Goal: Task Accomplishment & Management: Complete application form

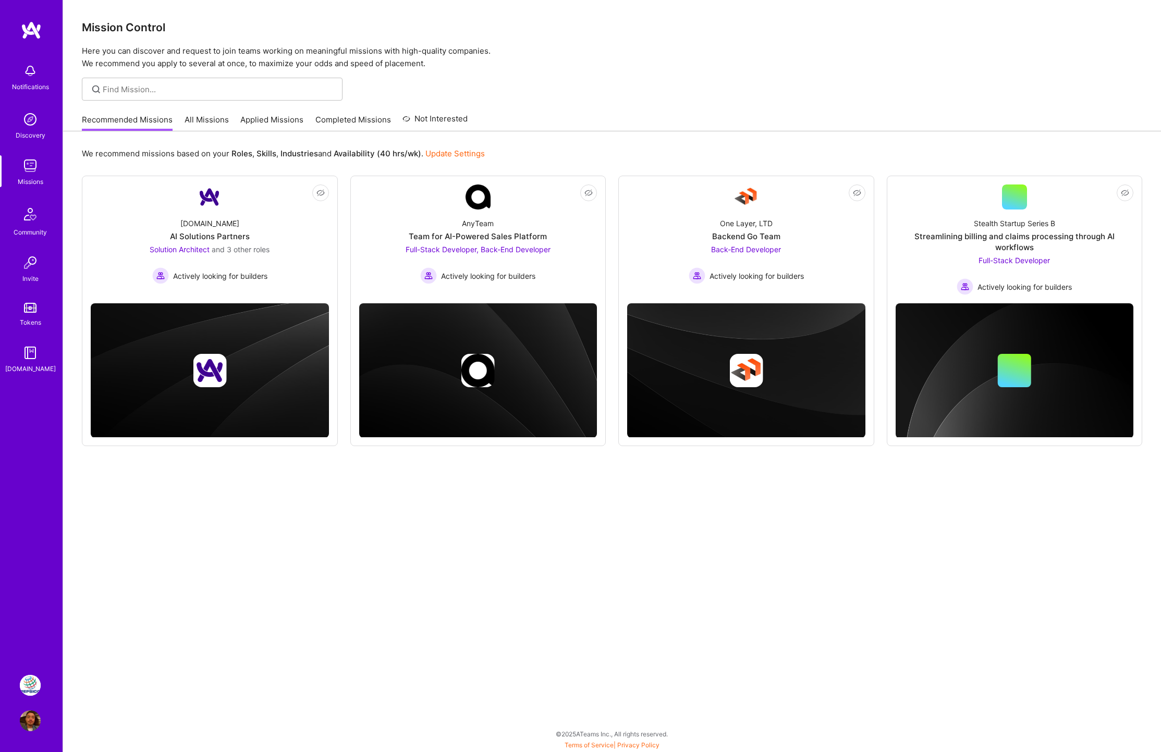
click at [38, 675] on link "PepsiCo - Elixir Dev - Retail Technology" at bounding box center [30, 685] width 26 height 21
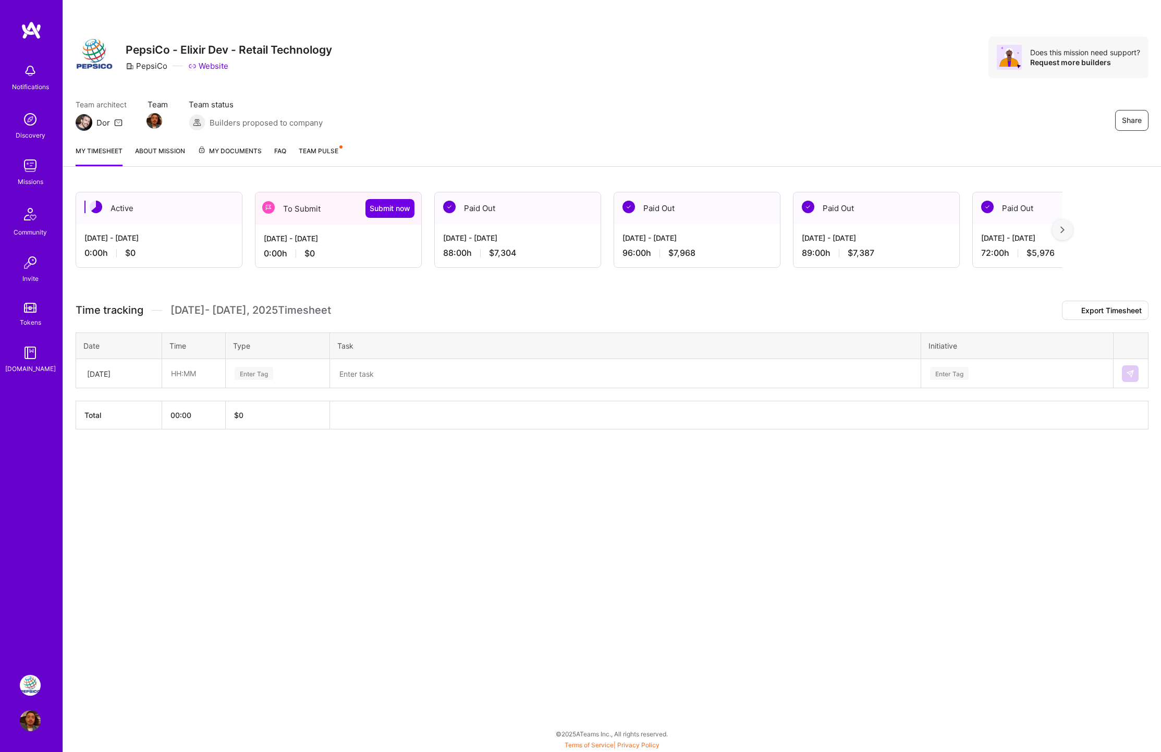
click at [330, 206] on div "To Submit Submit now" at bounding box center [339, 208] width 166 height 32
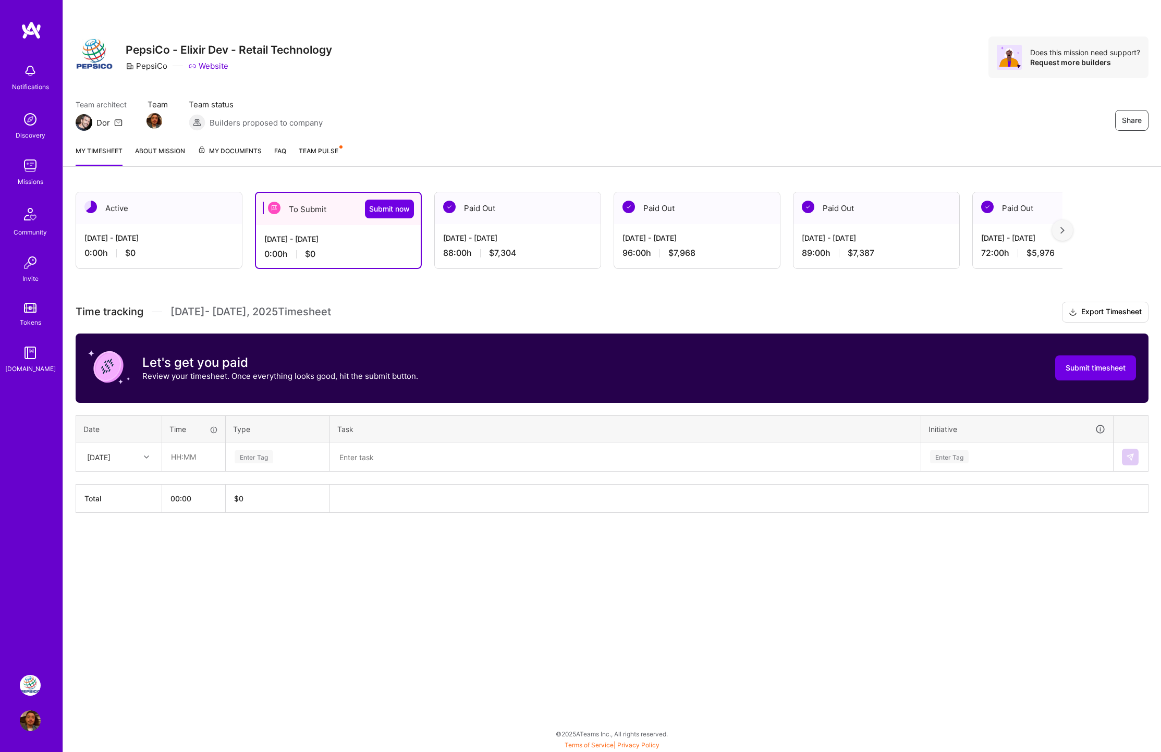
click at [535, 117] on div "Team architect Dor Team Team status Builders proposed to company Share" at bounding box center [612, 115] width 1073 height 32
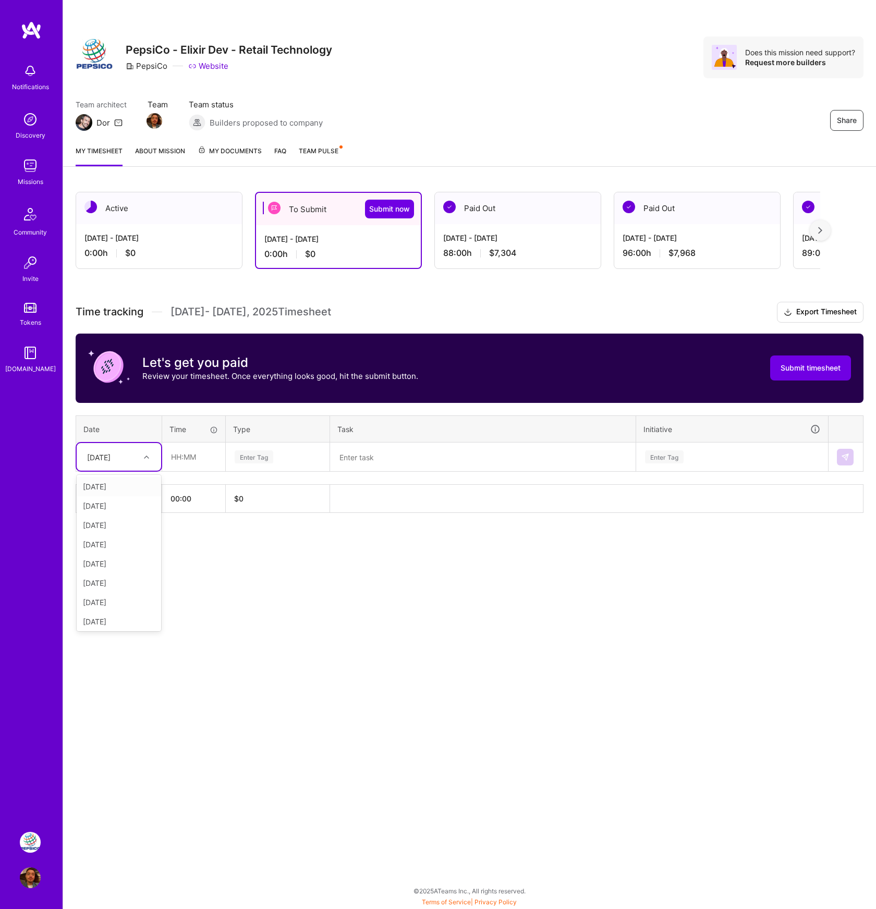
click at [147, 459] on div at bounding box center [148, 458] width 16 height 14
click at [138, 509] on div "[DATE]" at bounding box center [119, 505] width 84 height 19
click at [186, 462] on input "text" at bounding box center [194, 457] width 62 height 28
type input "08:00"
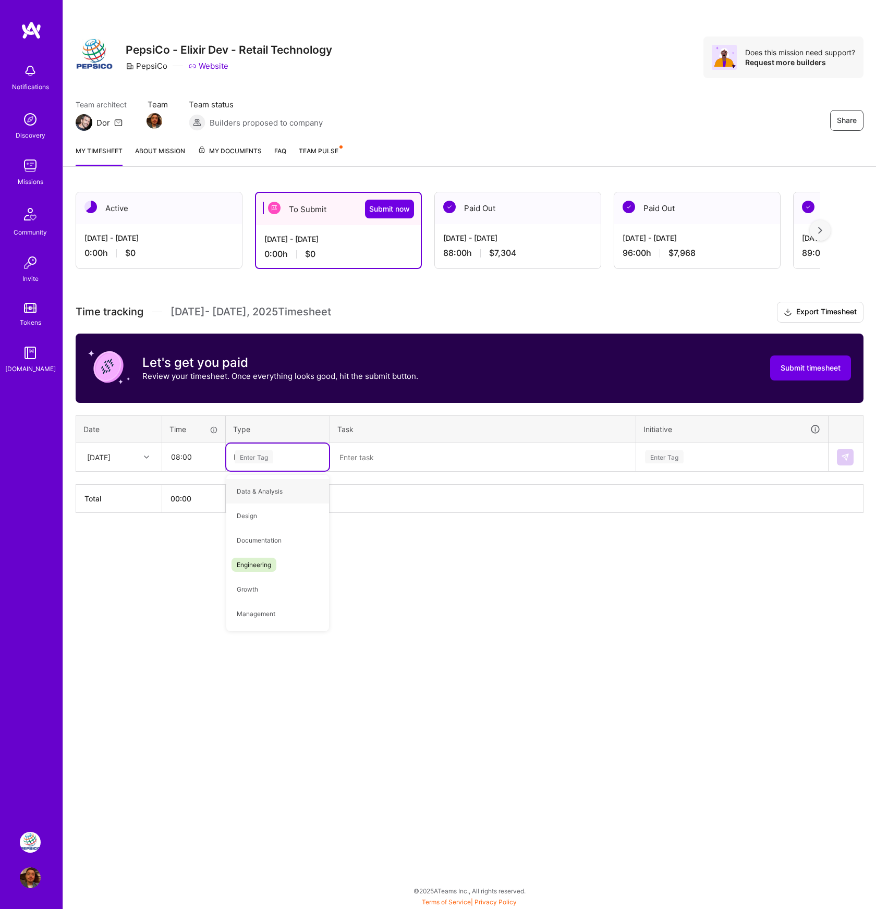
type input "Engi"
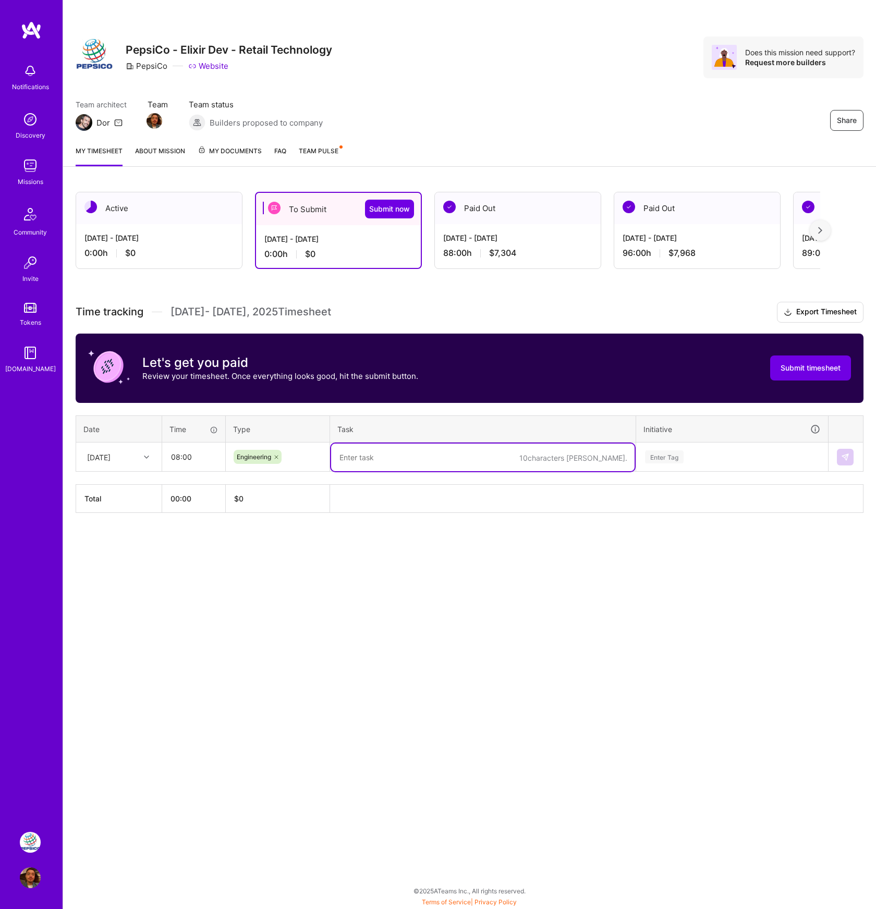
paste textarea "PXS-2199: Implemented a new "open in new tab" icon component in the core compon…"
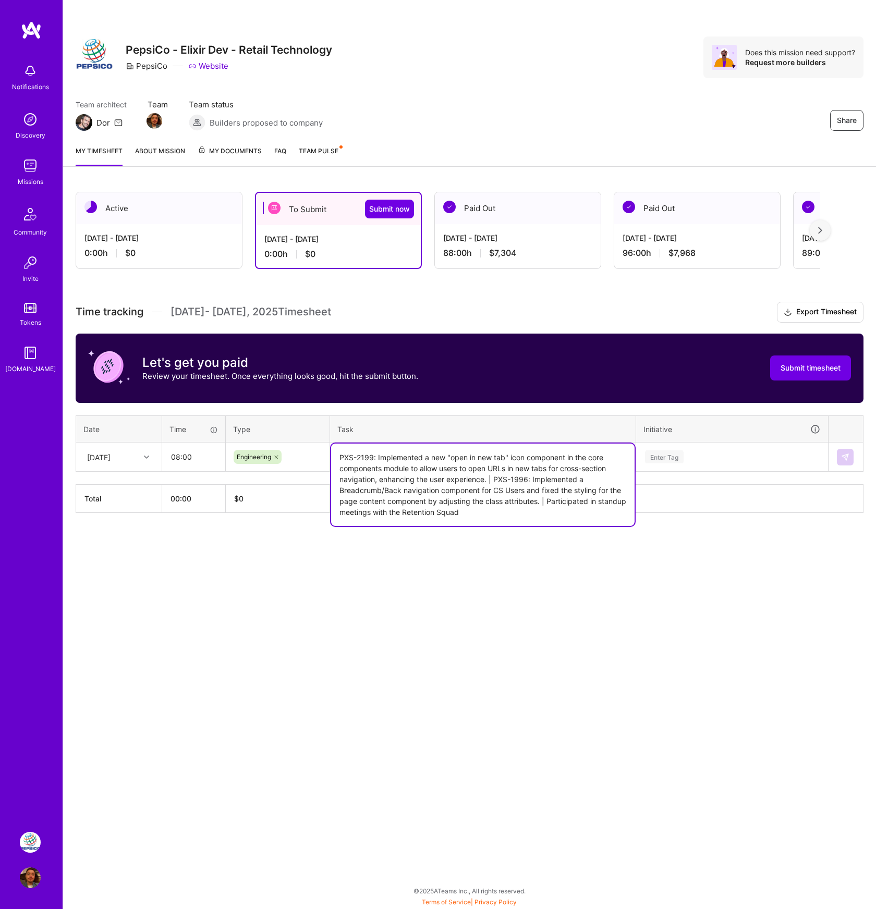
type textarea "PXS-2199: Implemented a new "open in new tab" icon component in the core compon…"
click at [672, 453] on div "Enter Tag" at bounding box center [664, 457] width 39 height 16
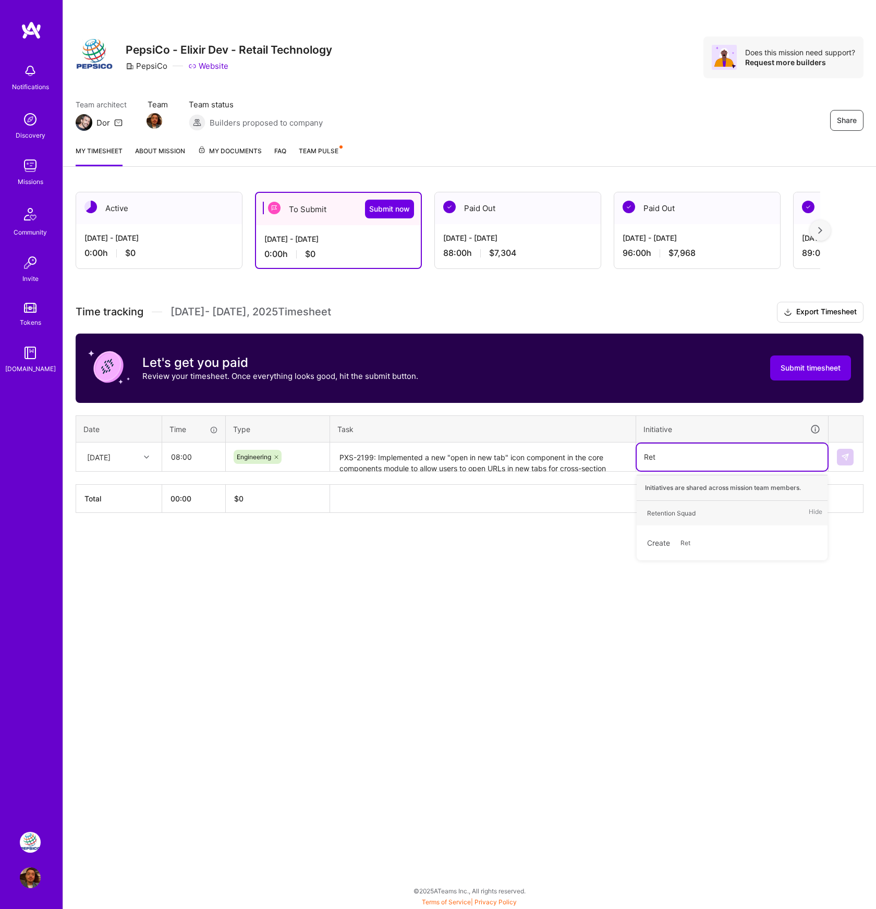
type input "Rete"
click at [683, 510] on div "Retention Squad" at bounding box center [671, 513] width 48 height 11
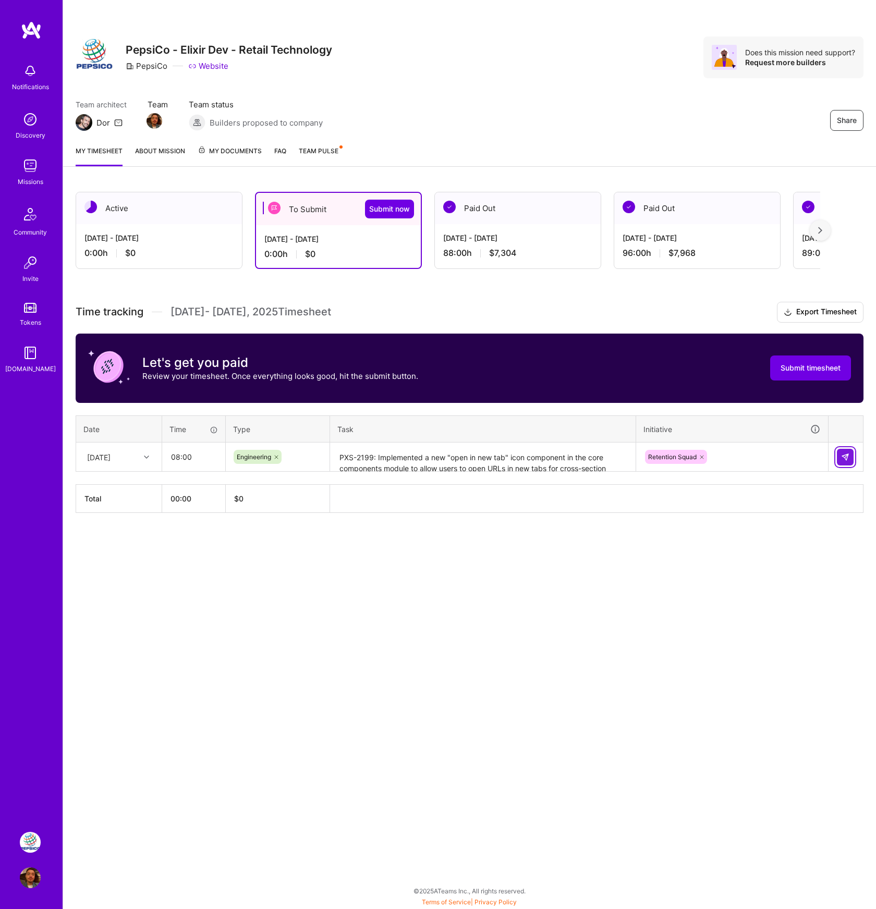
click at [844, 454] on img at bounding box center [845, 457] width 8 height 8
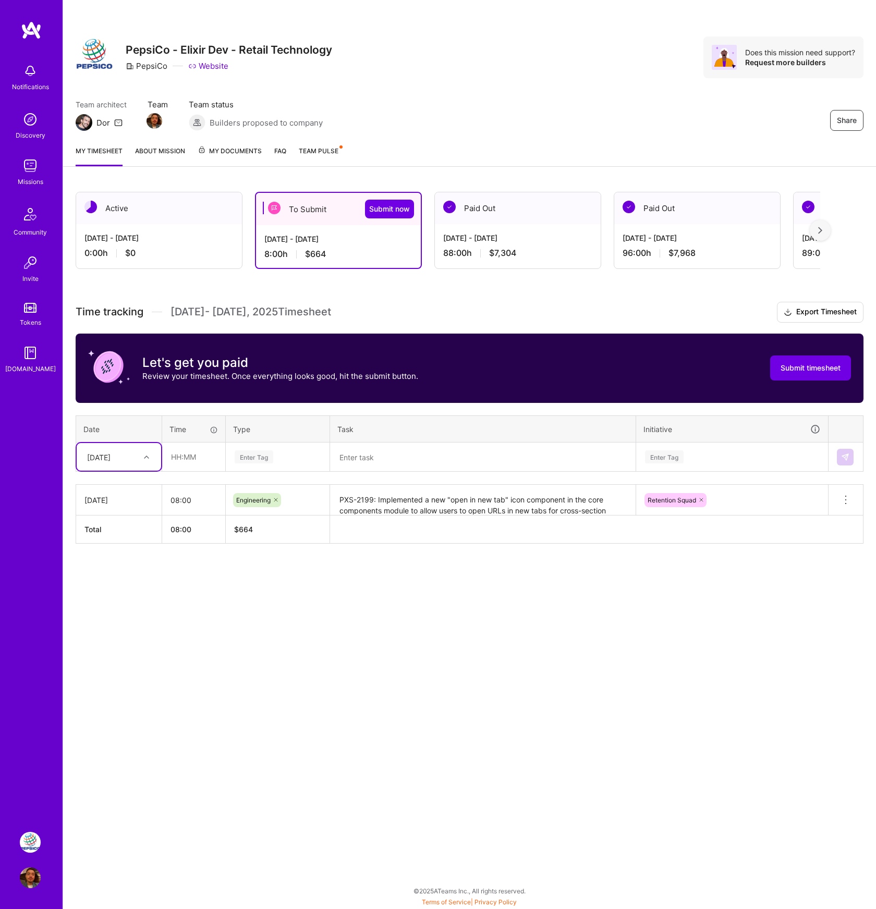
click at [157, 453] on div "[DATE]" at bounding box center [119, 457] width 84 height 28
click at [128, 527] on div "[DATE]" at bounding box center [119, 525] width 84 height 19
click at [180, 461] on input "text" at bounding box center [194, 457] width 62 height 28
type input "08:00"
type input "Engin"
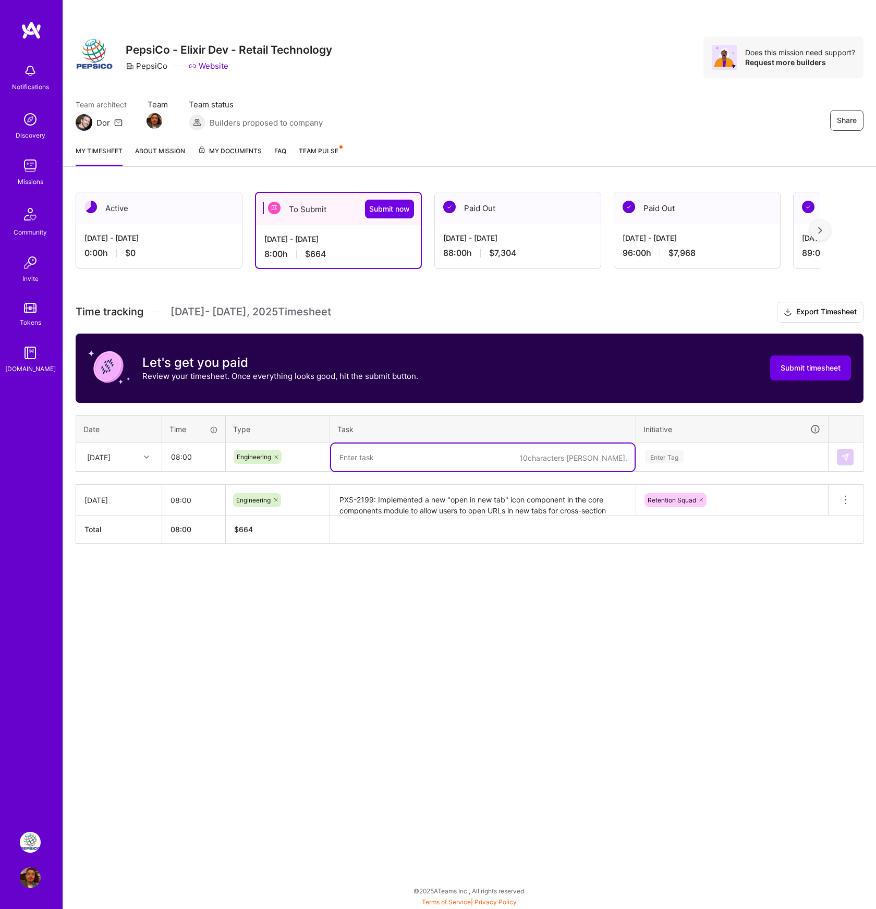
paste textarea "PXS-2199: Implemented a new "open in new tab" icon component in the core compon…"
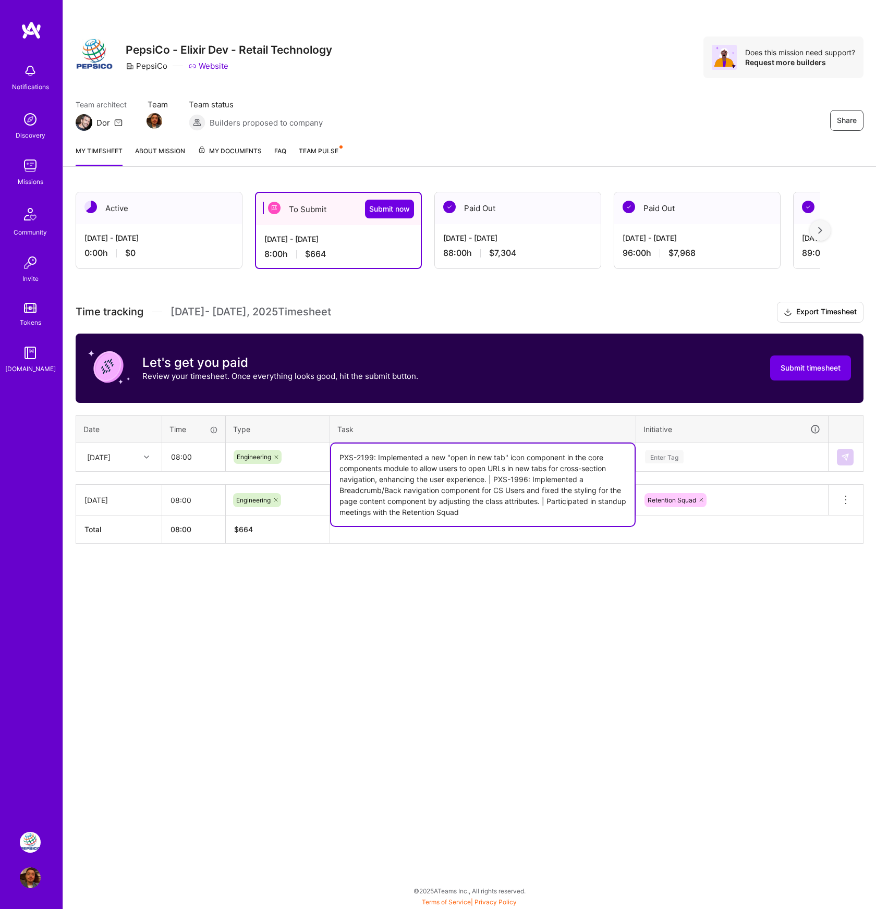
type textarea "PXS-2199: Implemented a new "open in new tab" icon component in the core compon…"
click at [675, 445] on div "Enter Tag" at bounding box center [732, 457] width 191 height 27
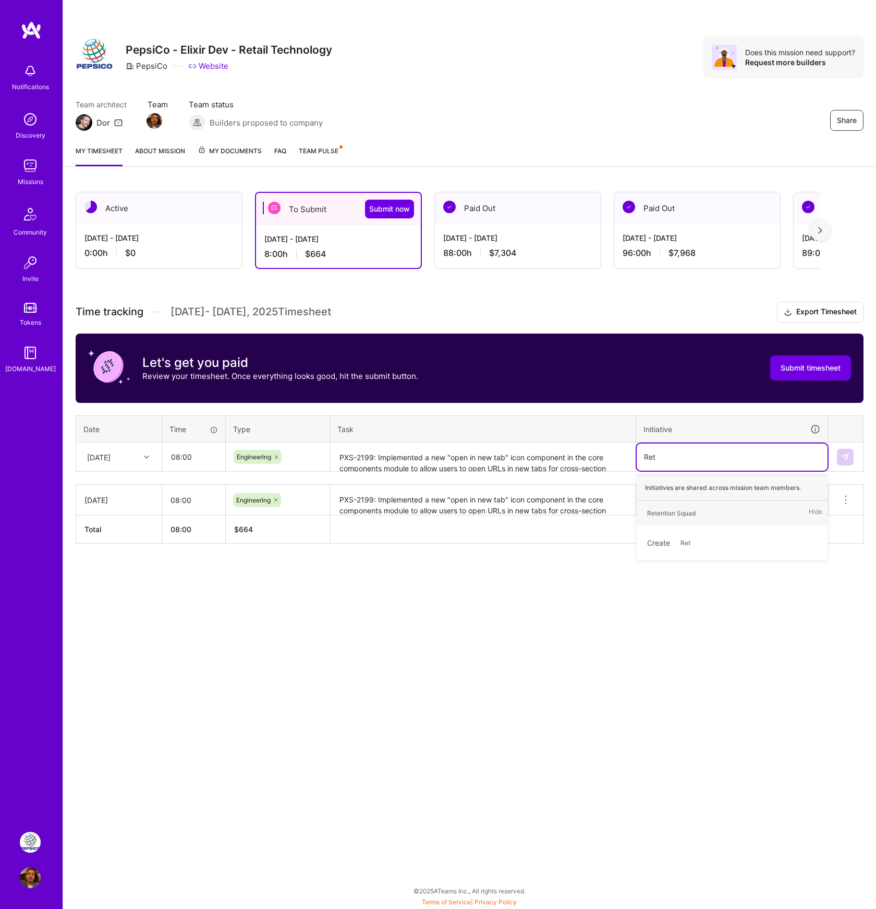
type input "Rete"
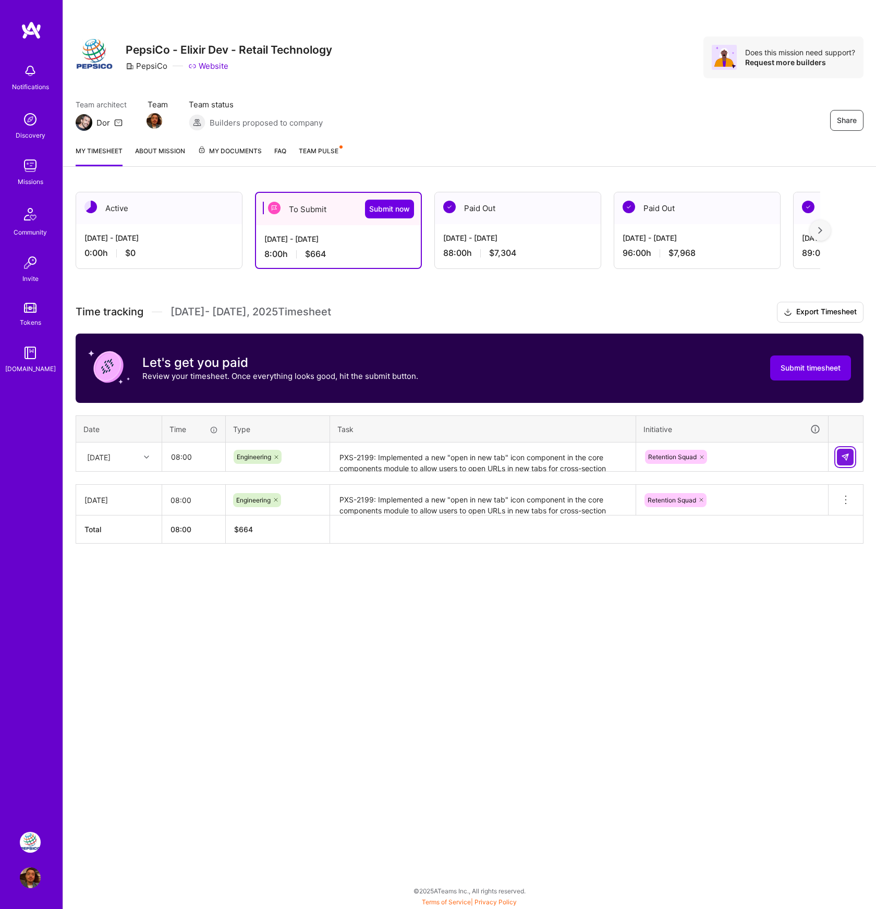
click at [849, 459] on img at bounding box center [845, 457] width 8 height 8
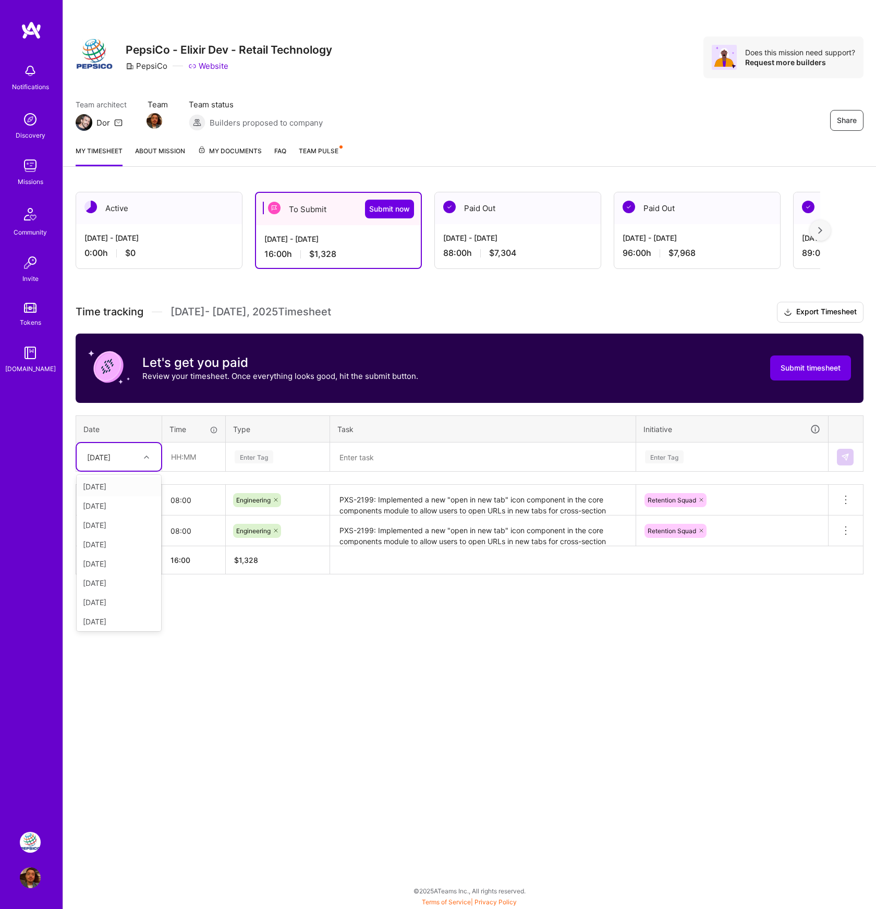
click at [128, 461] on div "[DATE]" at bounding box center [111, 456] width 58 height 17
click at [136, 542] on div "[DATE]" at bounding box center [119, 544] width 84 height 19
click at [282, 458] on div "Enter Tag" at bounding box center [278, 457] width 88 height 13
click at [182, 458] on input "text" at bounding box center [194, 457] width 62 height 28
type input "08:00"
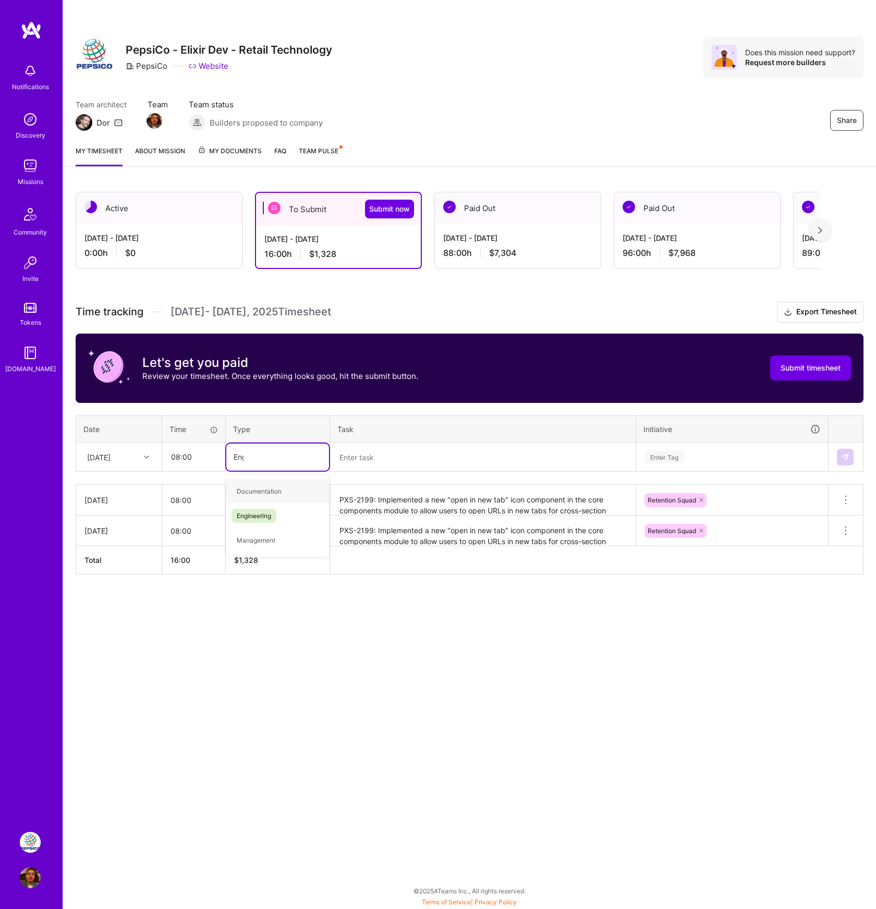
type input "Engi"
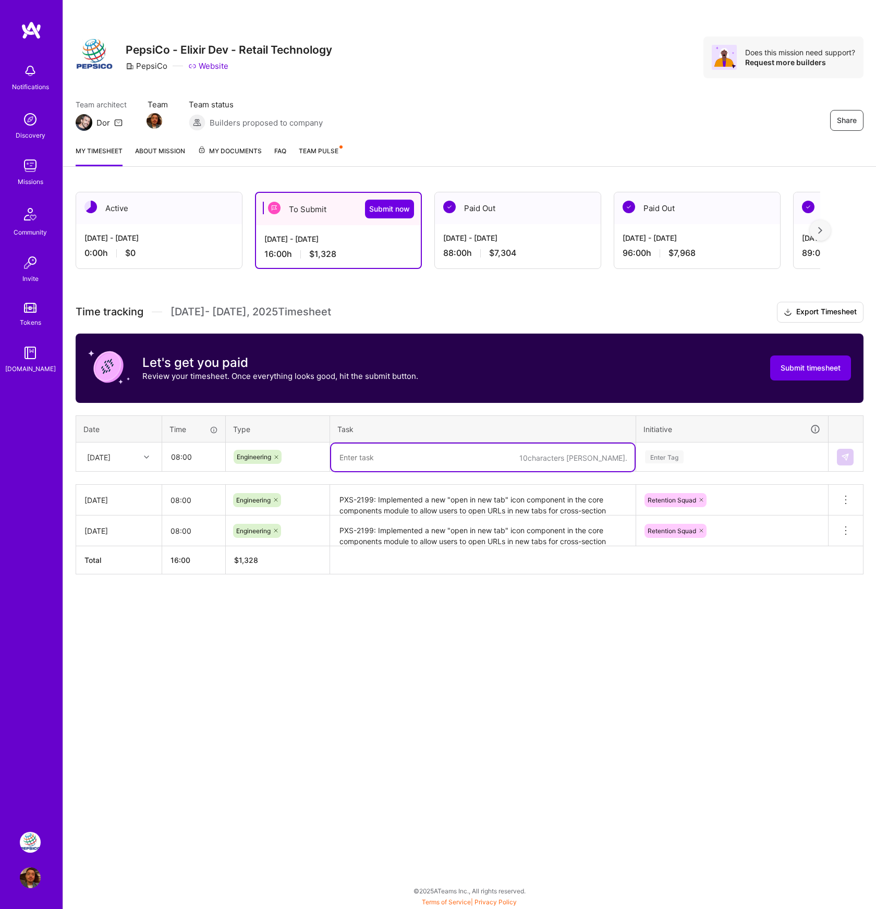
paste textarea "PXS-2199: Implemented a new "open in new tab" icon component in the core compon…"
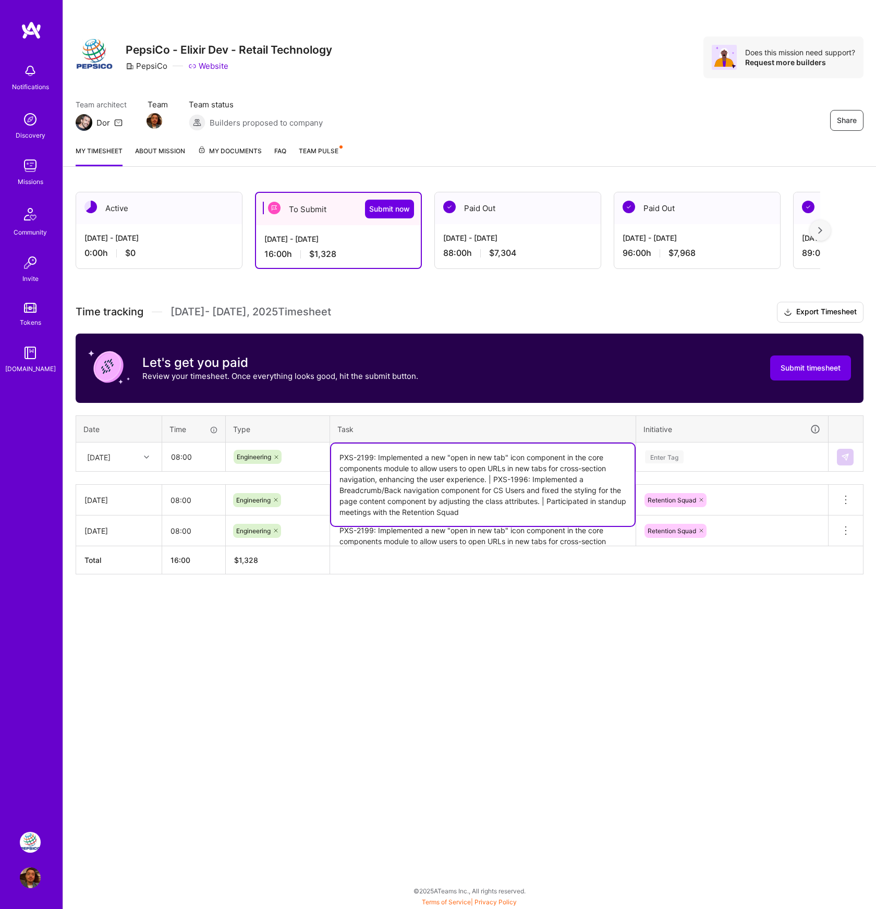
type textarea "PXS-2199: Implemented a new "open in new tab" icon component in the core compon…"
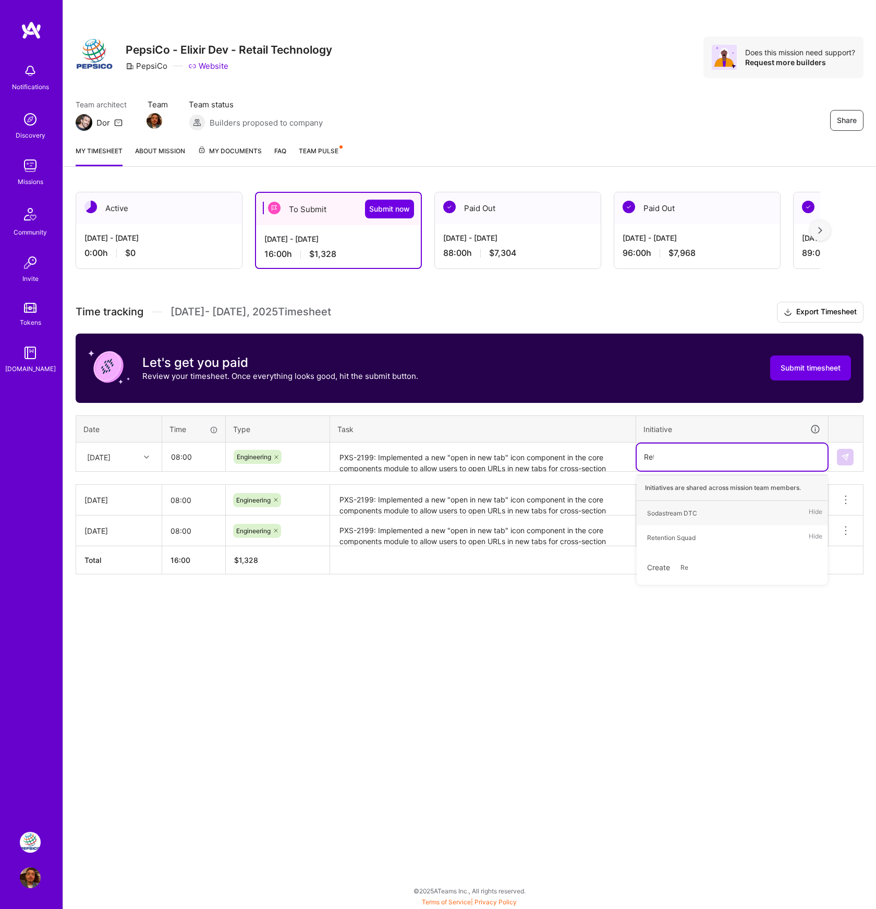
type input "Rete"
click at [848, 451] on button at bounding box center [845, 457] width 17 height 17
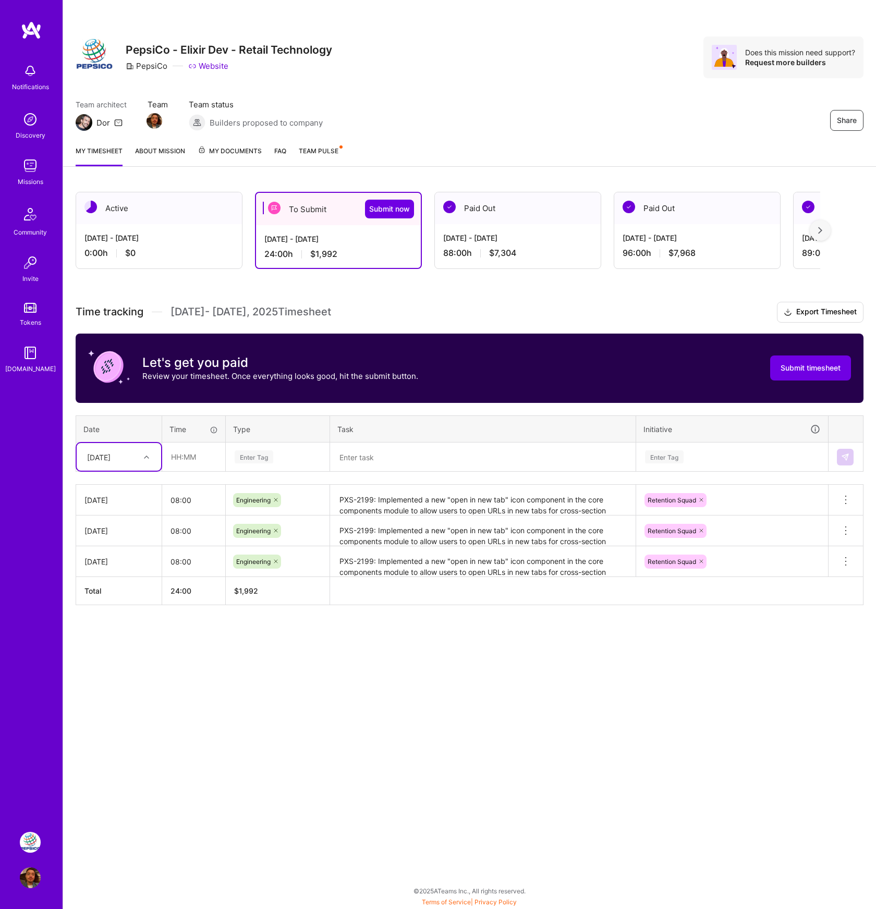
click at [142, 456] on div at bounding box center [148, 458] width 16 height 14
click at [122, 568] on div "[DATE]" at bounding box center [119, 563] width 84 height 19
click at [137, 461] on div "[DATE]" at bounding box center [111, 456] width 58 height 17
click at [140, 461] on div at bounding box center [148, 458] width 16 height 14
click at [198, 453] on input "text" at bounding box center [194, 457] width 62 height 28
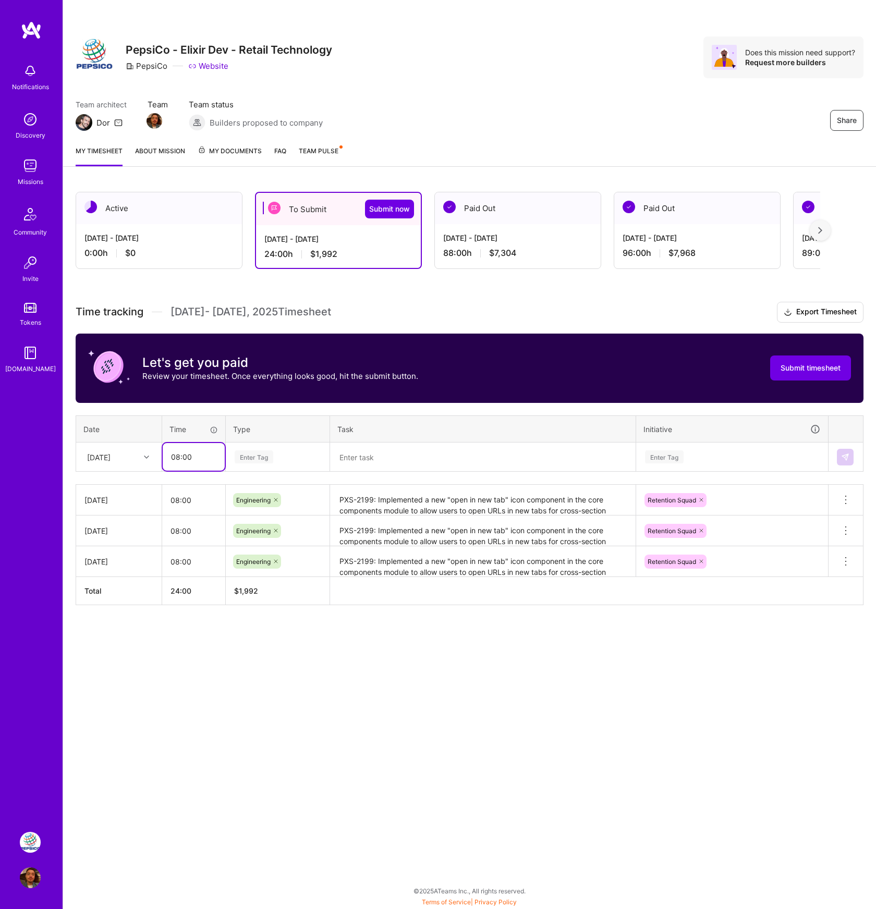
type input "08:00"
type input "Engi"
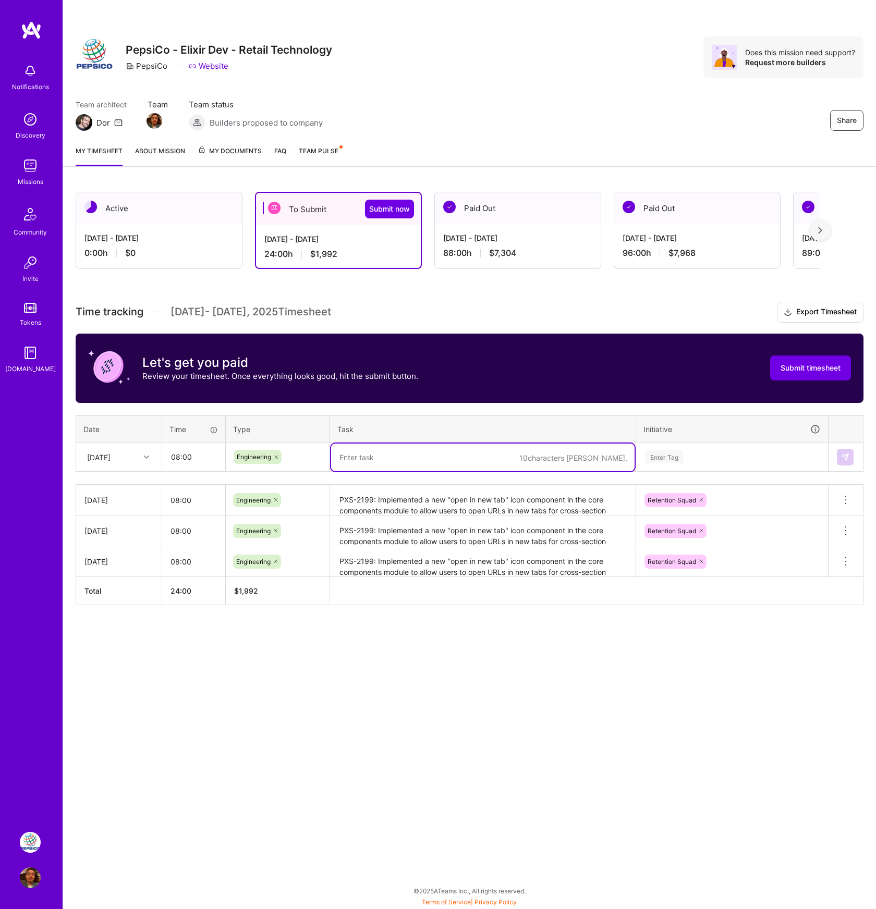
paste textarea "PXS-2199: Implemented a new "open in new tab" icon component in the core compon…"
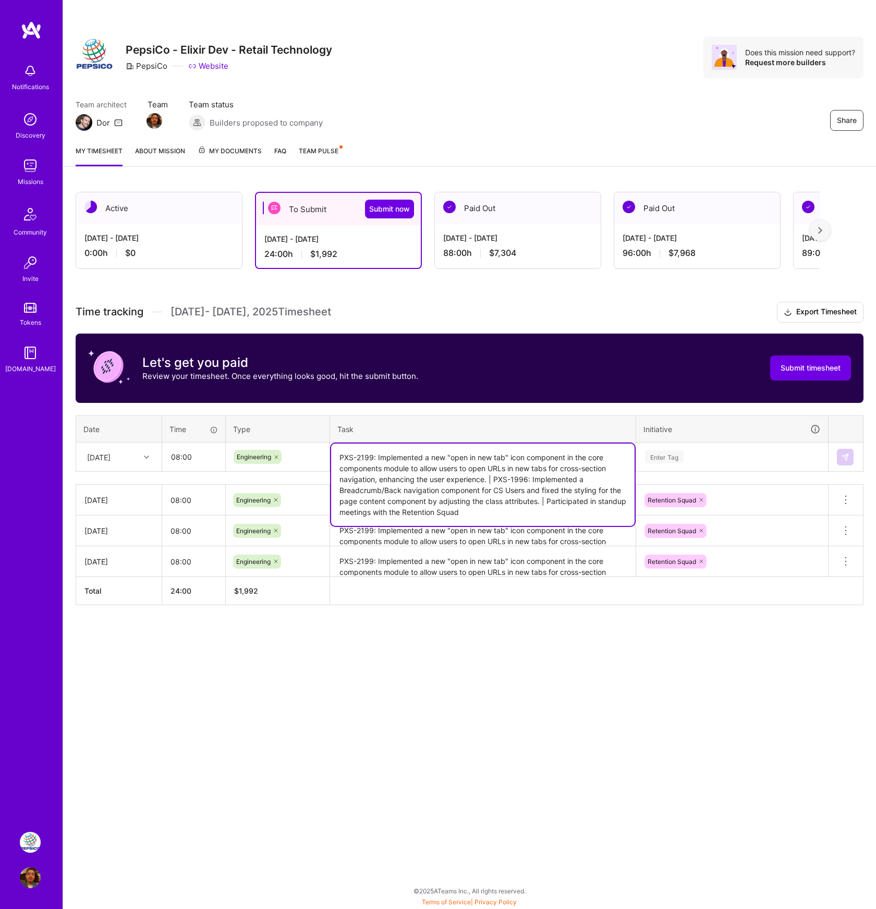
drag, startPoint x: 549, startPoint y: 501, endPoint x: 543, endPoint y: 517, distance: 17.5
click at [543, 517] on textarea "PXS-2199: Implemented a new "open in new tab" icon component in the core compon…" at bounding box center [482, 485] width 303 height 82
paste textarea "various team meetings including discussions on Okta<>PEPDirect Admin, Retention…"
type textarea "PXS-2199: Implemented a new "open in new tab" icon component in the core compon…"
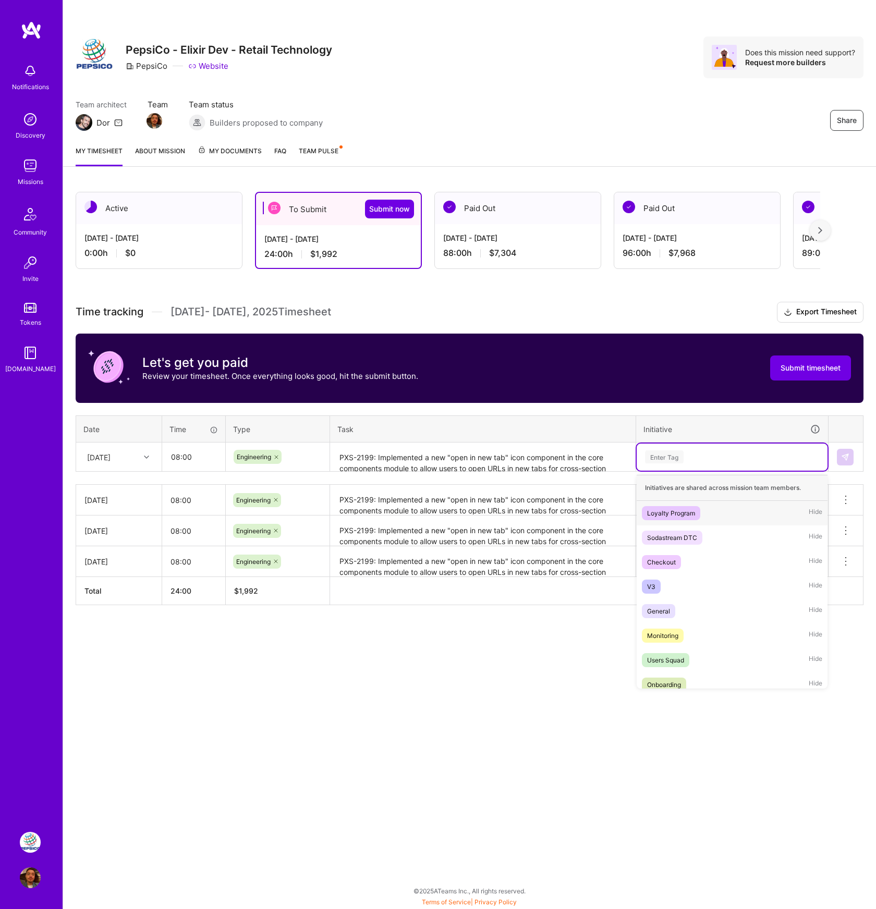
click at [673, 463] on div "Enter Tag" at bounding box center [732, 457] width 191 height 27
type input "Reten"
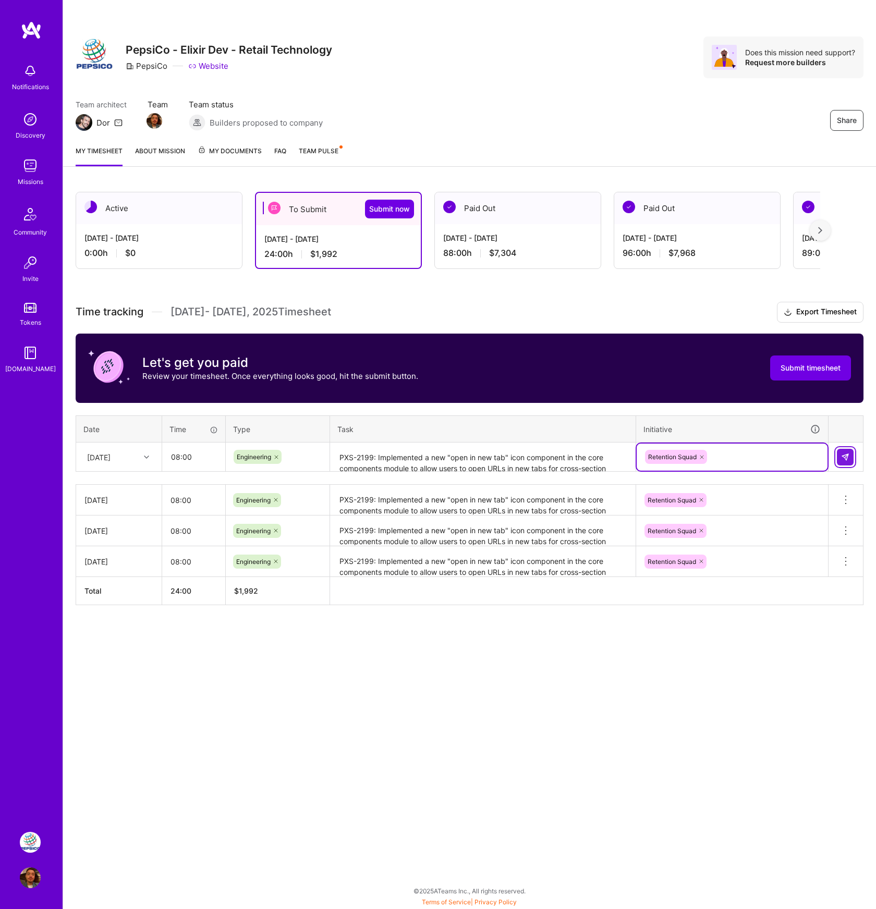
click at [843, 455] on img at bounding box center [845, 457] width 8 height 8
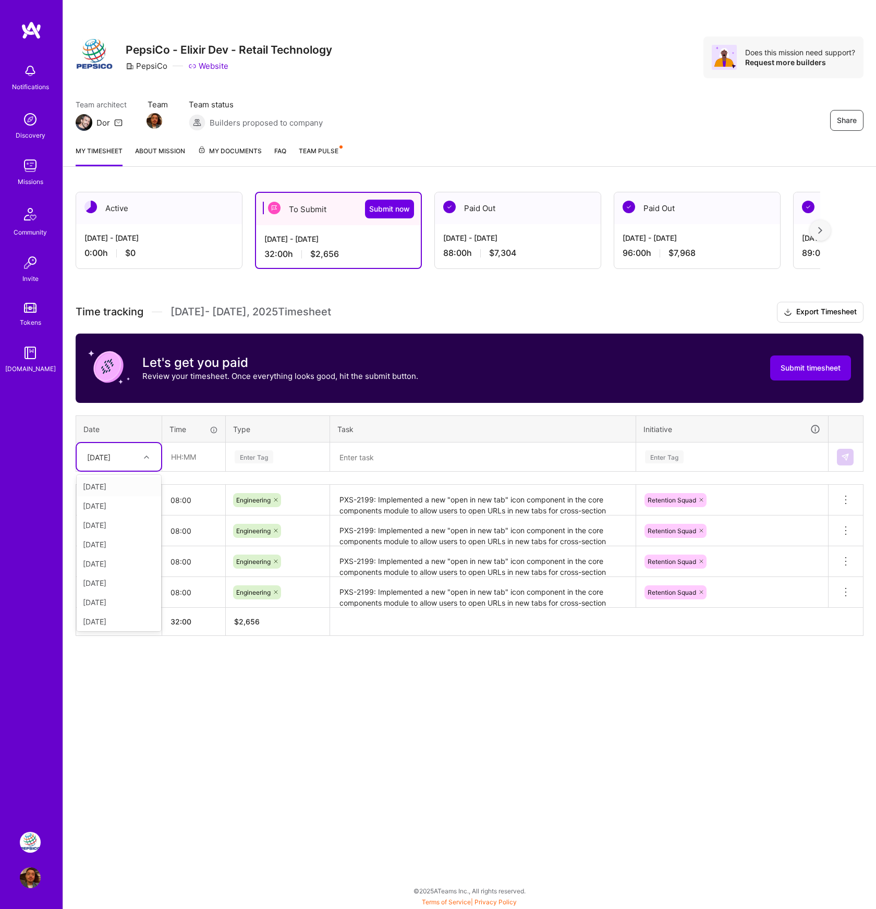
click at [137, 459] on div "[DATE]" at bounding box center [111, 456] width 58 height 17
click at [108, 584] on div "[DATE]" at bounding box center [119, 583] width 84 height 19
click at [177, 451] on input "text" at bounding box center [194, 457] width 62 height 28
type input "08:00"
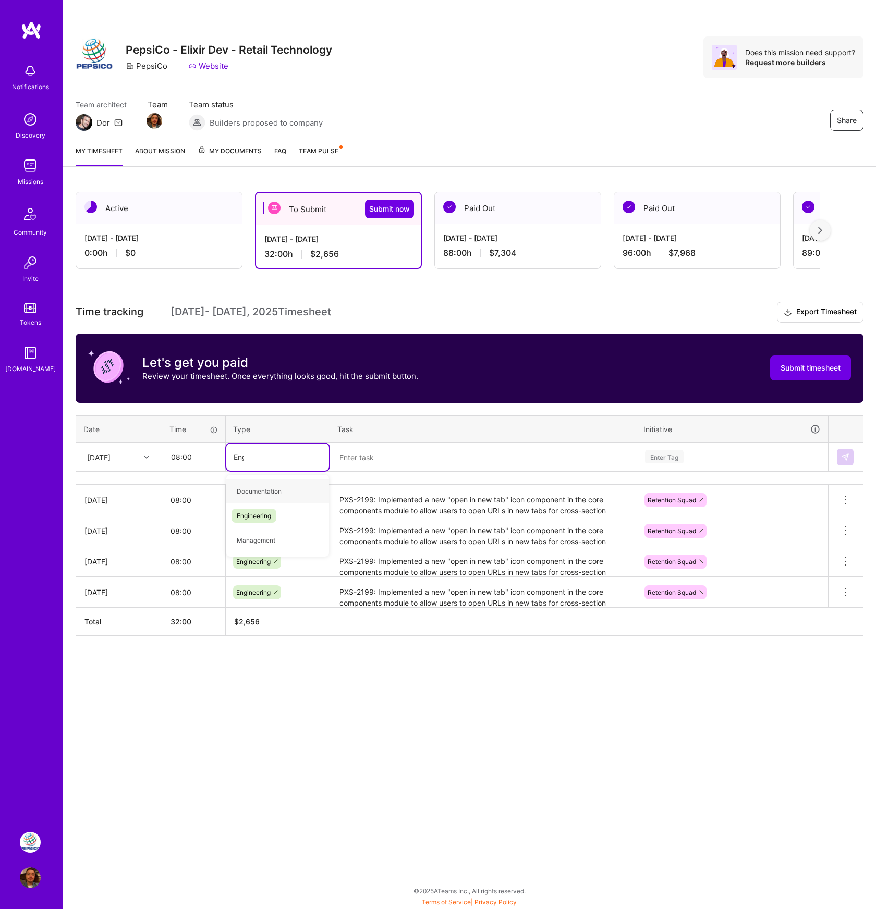
type input "Engi"
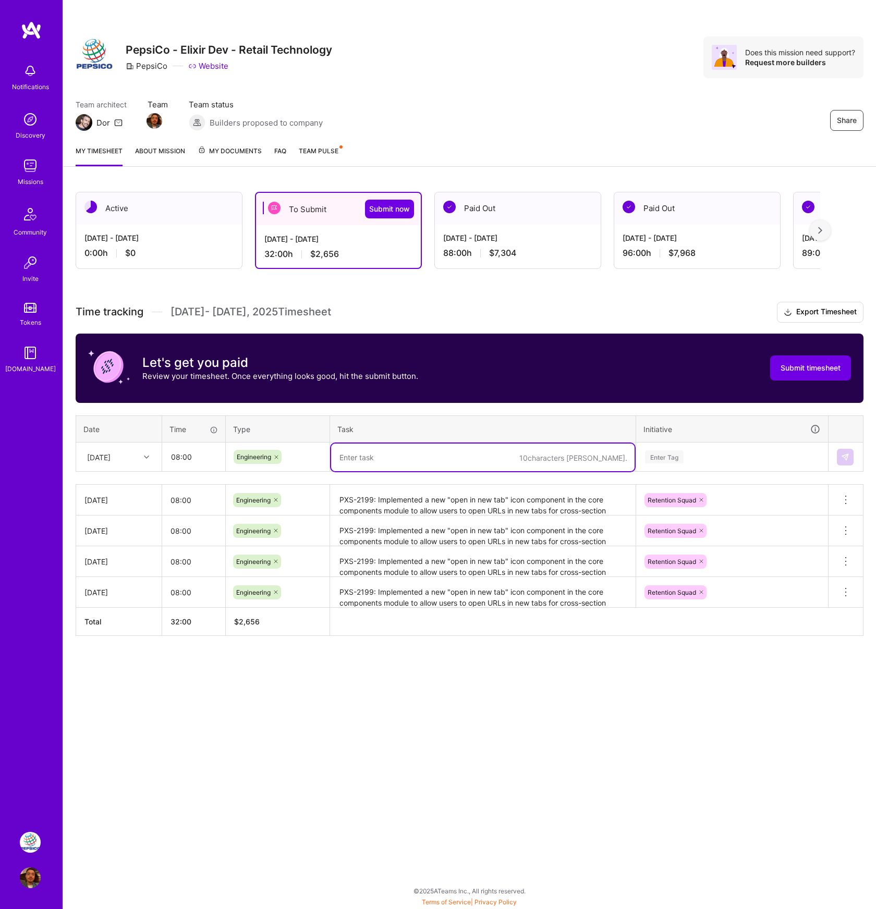
click at [376, 498] on textarea "PXS-2199: Implemented a new "open in new tab" icon component in the core compon…" at bounding box center [482, 500] width 303 height 29
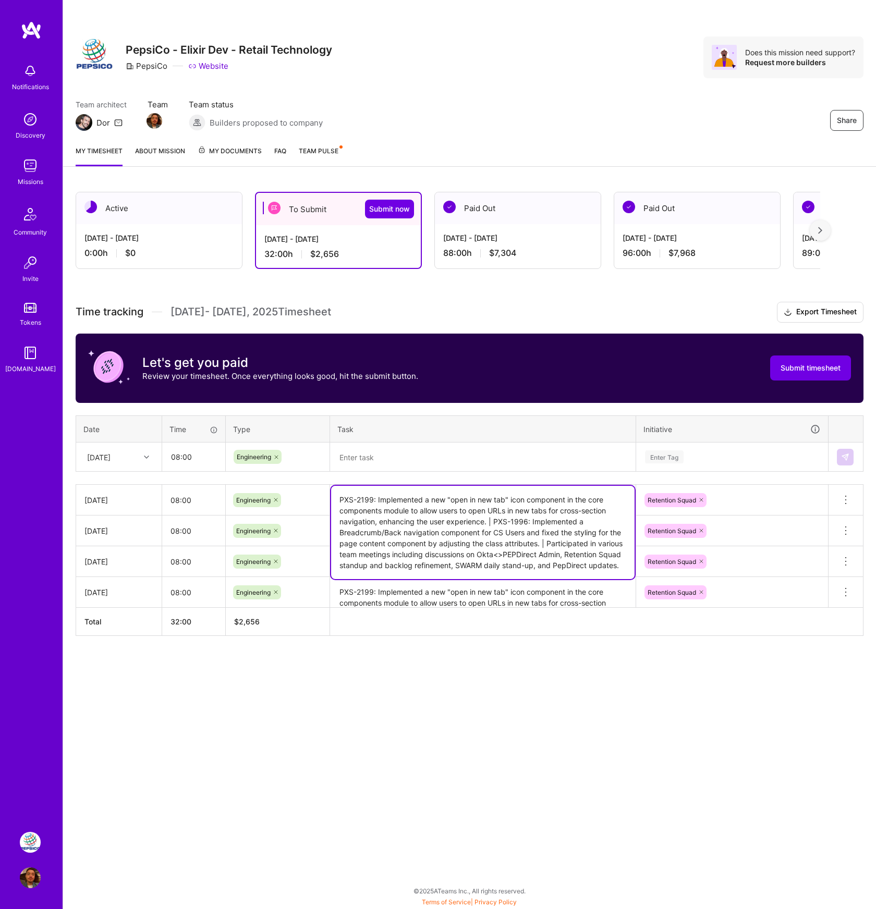
click at [539, 543] on textarea "PXS-2199: Implemented a new "open in new tab" icon component in the core compon…" at bounding box center [482, 532] width 303 height 93
drag, startPoint x: 541, startPoint y: 543, endPoint x: 333, endPoint y: 491, distance: 214.4
click at [333, 491] on textarea "PXS-2199: Implemented a new "open in new tab" icon component in the core compon…" at bounding box center [482, 532] width 303 height 93
click at [370, 462] on textarea at bounding box center [482, 458] width 303 height 28
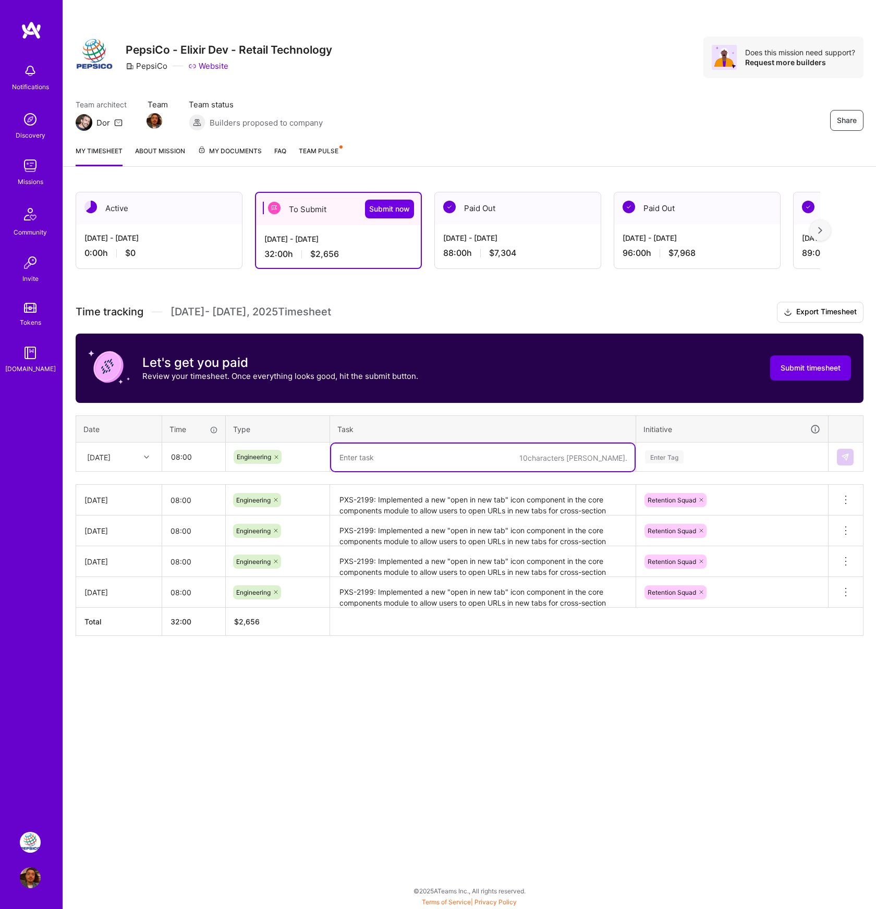
paste textarea "PXS-2199: Implemented a new "open in new tab" icon component in the core compon…"
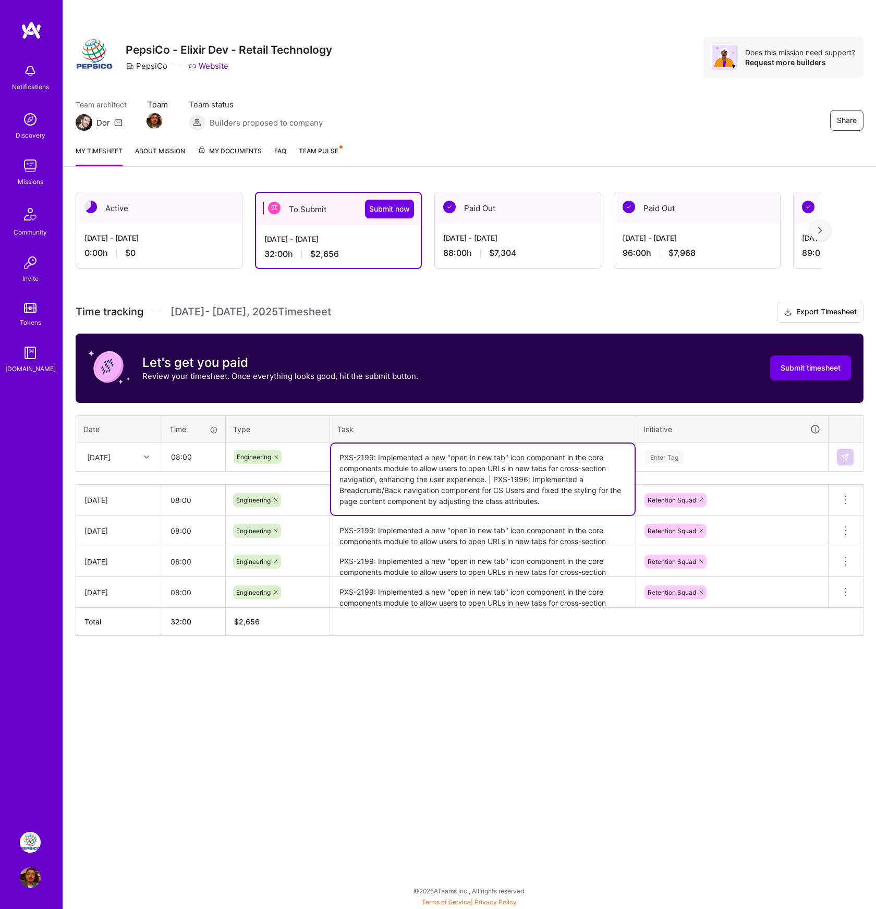
type textarea "PXS-2199: Implemented a new "open in new tab" icon component in the core compon…"
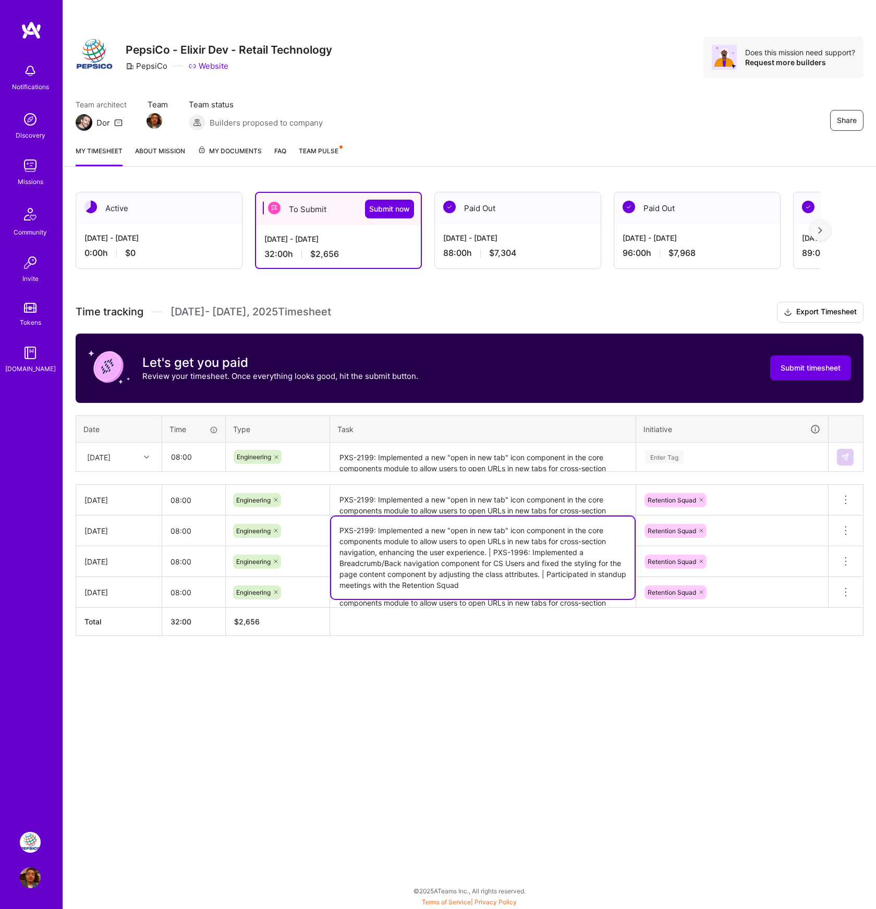
click at [594, 531] on textarea "PXS-2199: Implemented a new "open in new tab" icon component in the core compon…" at bounding box center [482, 558] width 303 height 82
drag, startPoint x: 550, startPoint y: 573, endPoint x: 554, endPoint y: 586, distance: 13.2
click at [554, 586] on textarea "PXS-2199: Implemented a new "open in new tab" icon component in the core compon…" at bounding box center [482, 558] width 303 height 82
click at [556, 574] on textarea "PXS-2199: Implemented a new "open in new tab" icon component in the core compon…" at bounding box center [482, 552] width 303 height 71
paste textarea "Participated in a retrospective session with the Retention Squad"
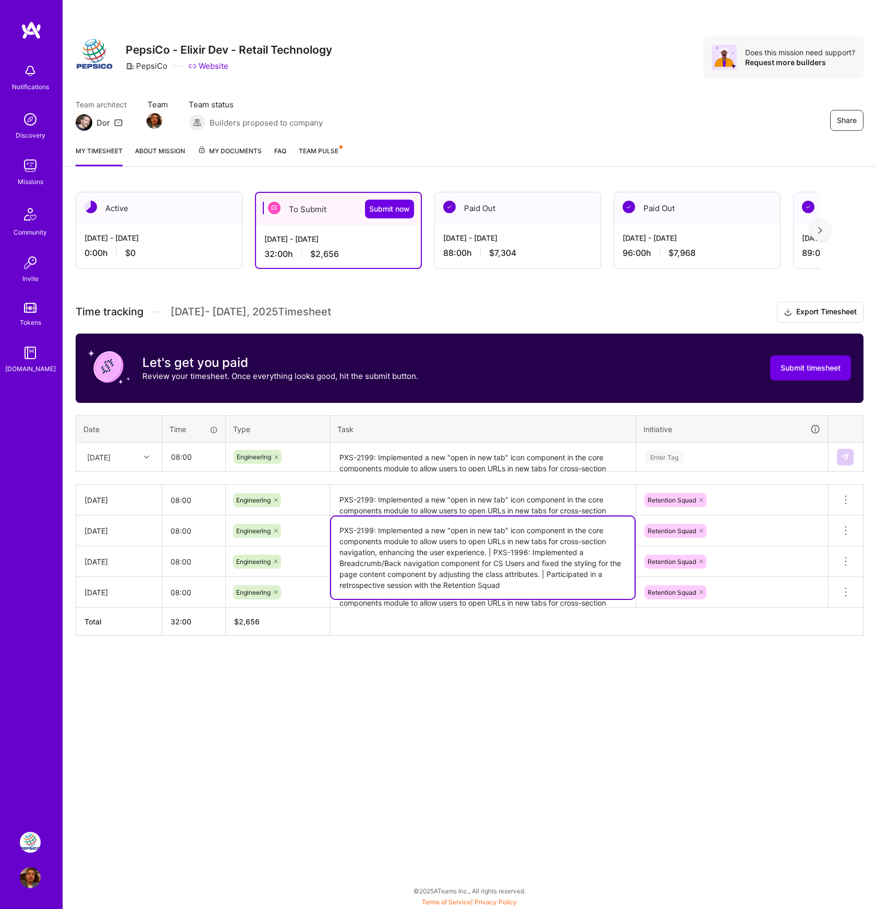
type textarea "PXS-2199: Implemented a new "open in new tab" icon component in the core compon…"
click at [572, 508] on textarea "PXS-2199: Implemented a new "open in new tab" icon component in the core compon…" at bounding box center [482, 500] width 303 height 29
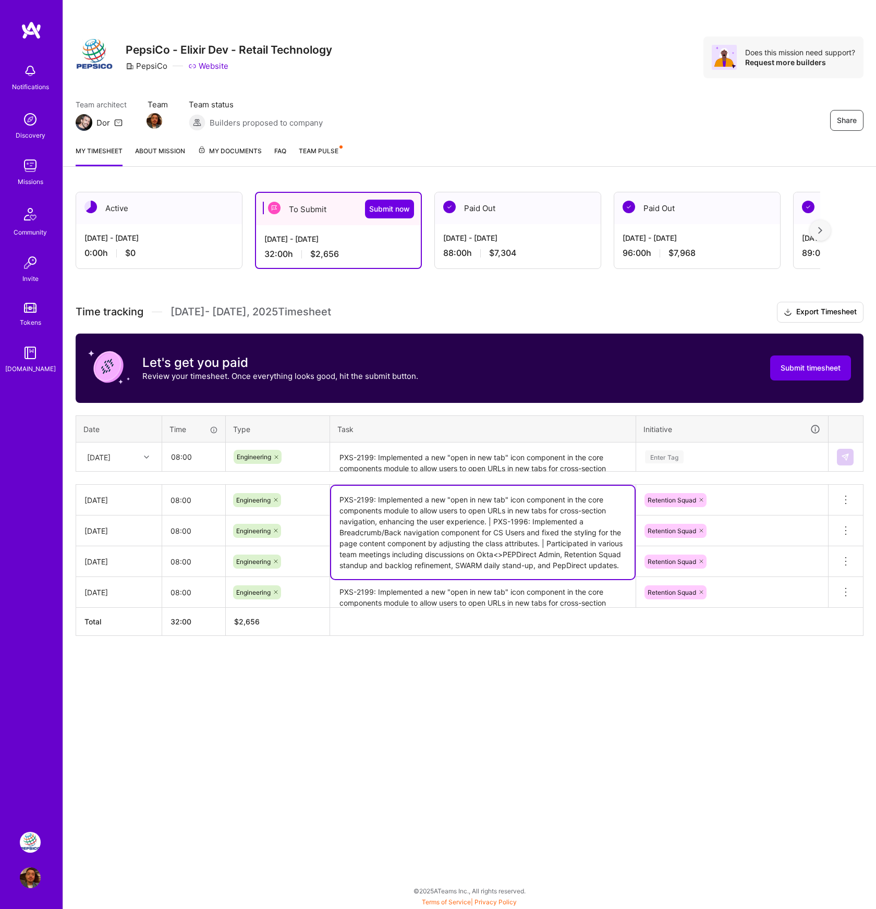
click at [589, 472] on div "Time tracking [DATE] - [DATE] Timesheet Export Timesheet Let's get you paid Rev…" at bounding box center [470, 469] width 788 height 334
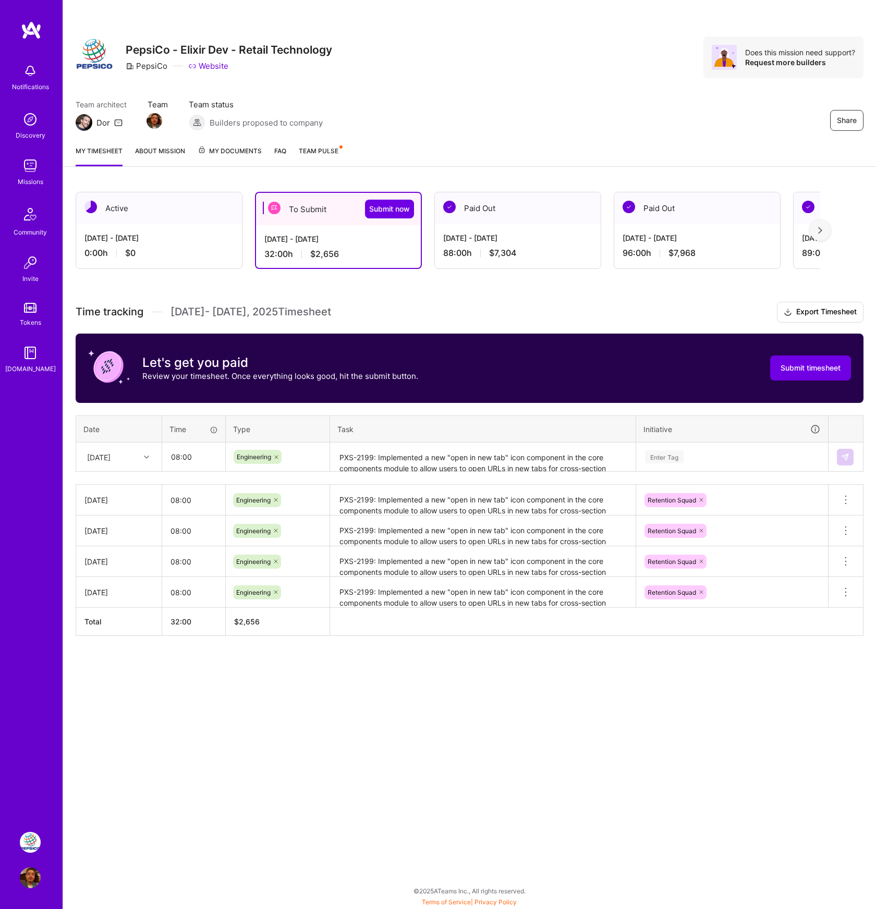
click at [593, 461] on textarea "PXS-2199: Implemented a new "open in new tab" icon component in the core compon…" at bounding box center [482, 458] width 303 height 28
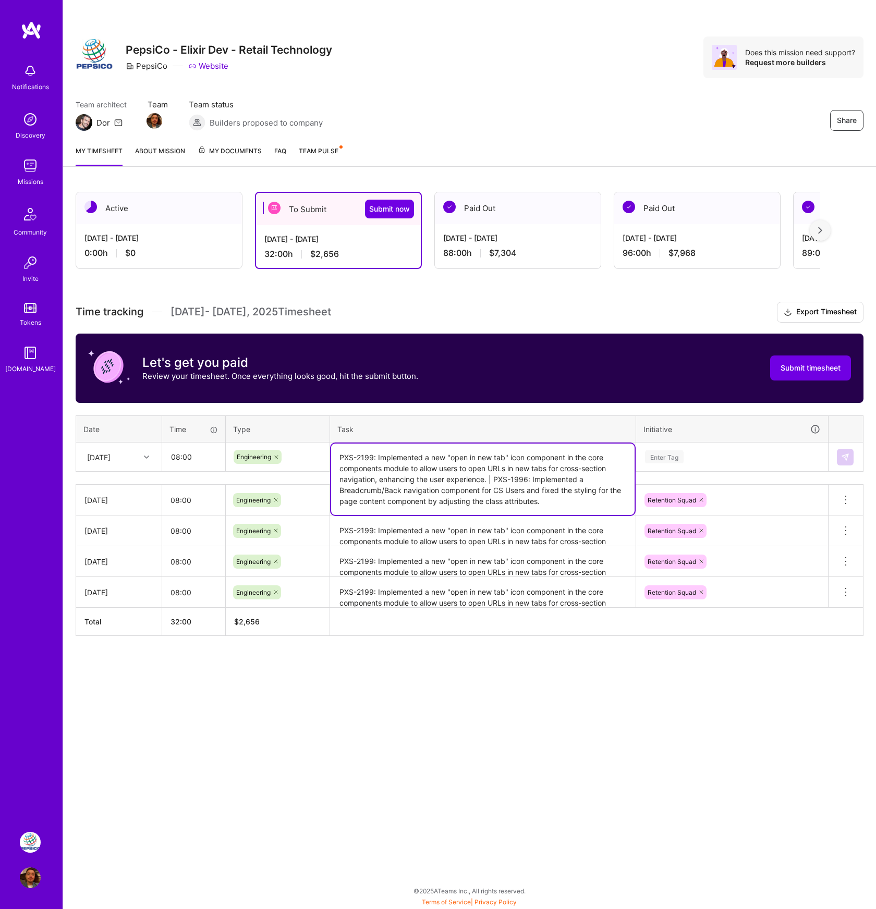
click at [556, 503] on textarea "PXS-2199: Implemented a new "open in new tab" icon component in the core compon…" at bounding box center [482, 479] width 303 height 71
click at [688, 458] on div "Enter Tag" at bounding box center [732, 457] width 176 height 13
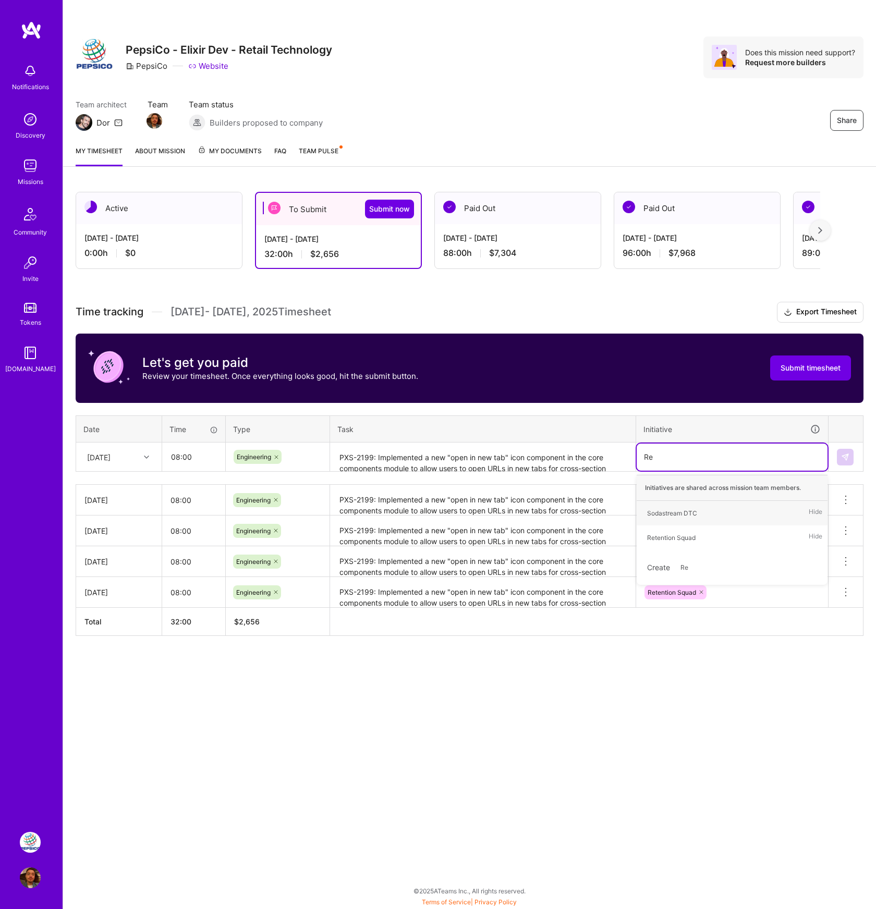
type input "Ret"
click at [676, 512] on div "Retention Squad" at bounding box center [671, 513] width 48 height 11
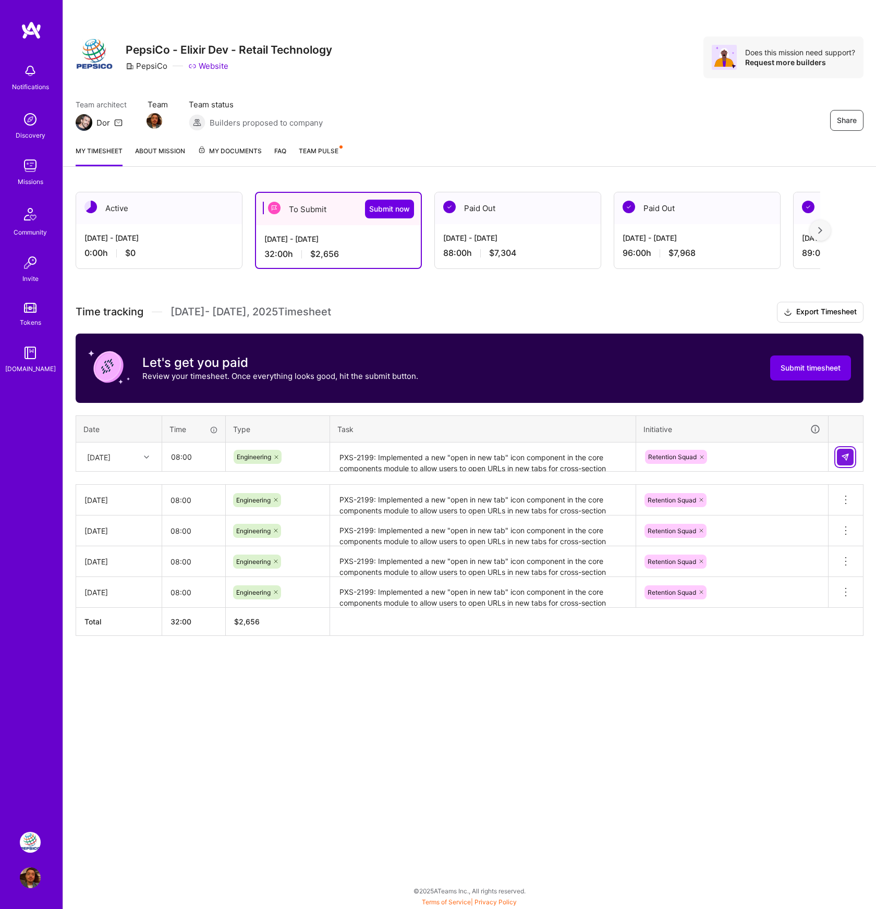
click at [842, 455] on img at bounding box center [845, 457] width 8 height 8
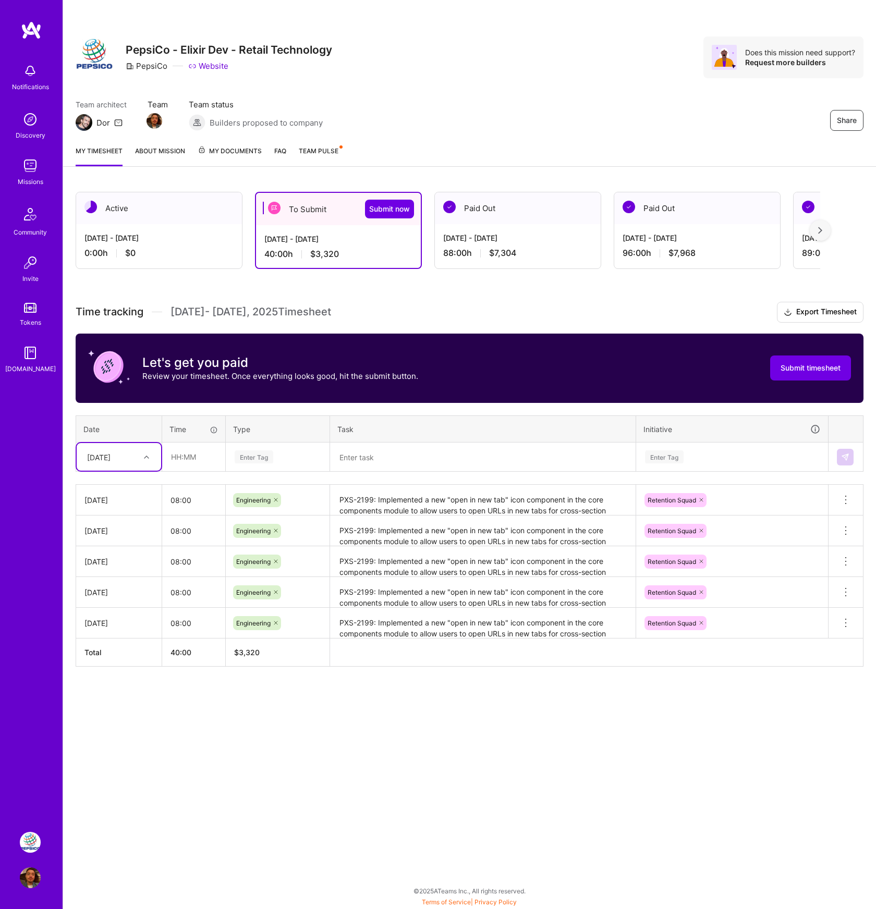
click at [144, 463] on div at bounding box center [148, 458] width 16 height 14
click at [124, 623] on div "[DATE]" at bounding box center [119, 623] width 84 height 19
click at [202, 445] on input "text" at bounding box center [194, 457] width 62 height 28
type input "08:00"
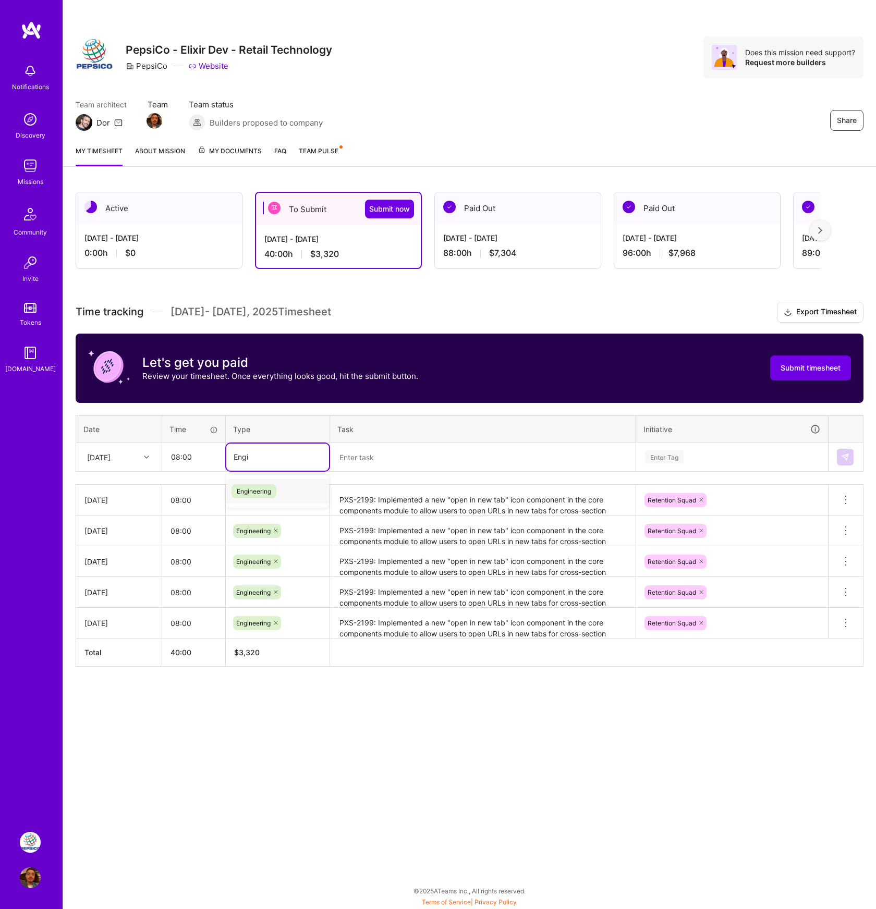
type input "Engin"
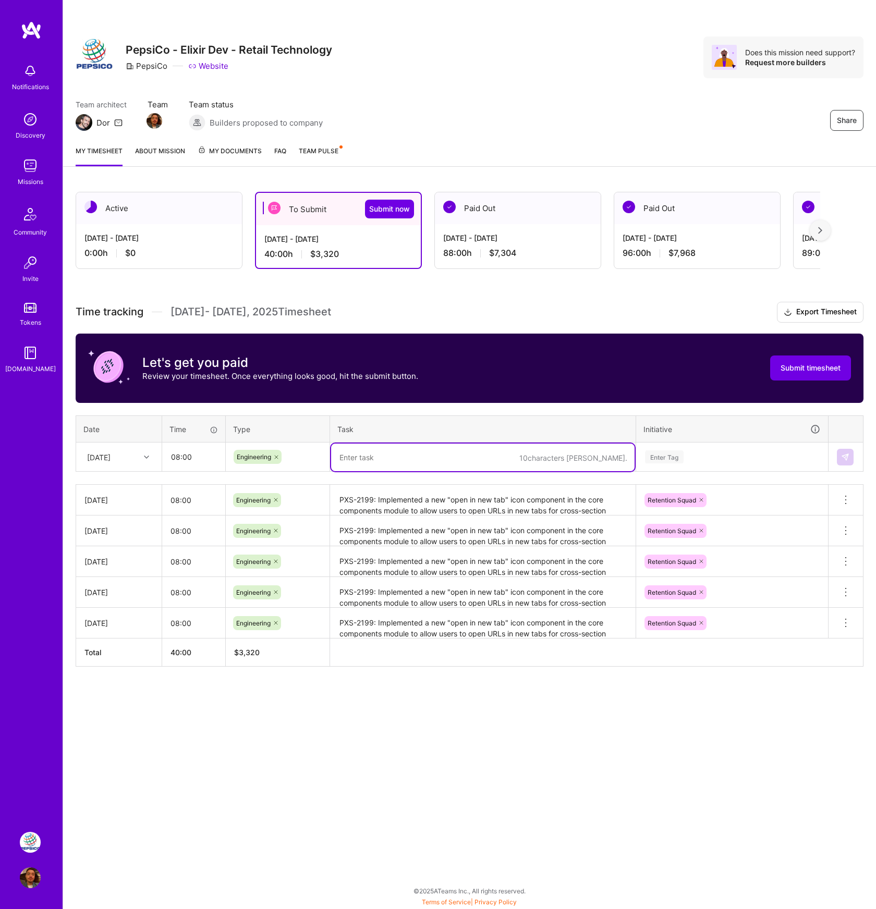
paste textarea "PXS-2422: Implemented functionality to update the index table with a new "Last …"
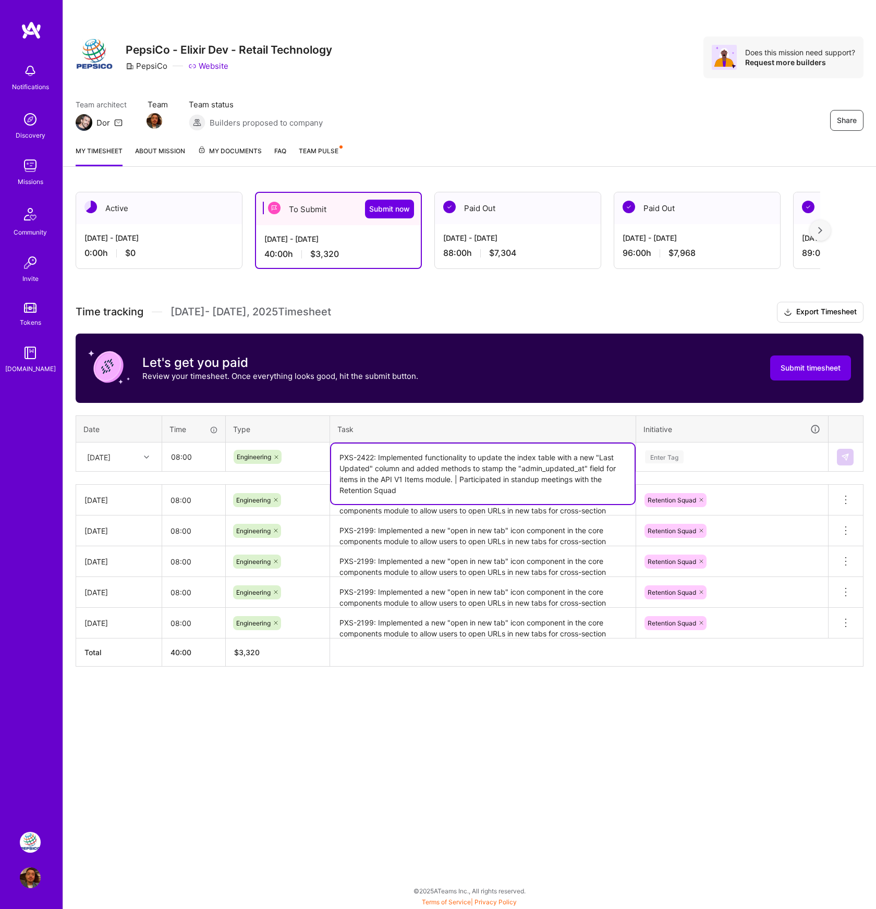
type textarea "PXS-2422: Implemented functionality to update the index table with a new "Last …"
click at [682, 459] on div "Enter Tag" at bounding box center [664, 457] width 39 height 16
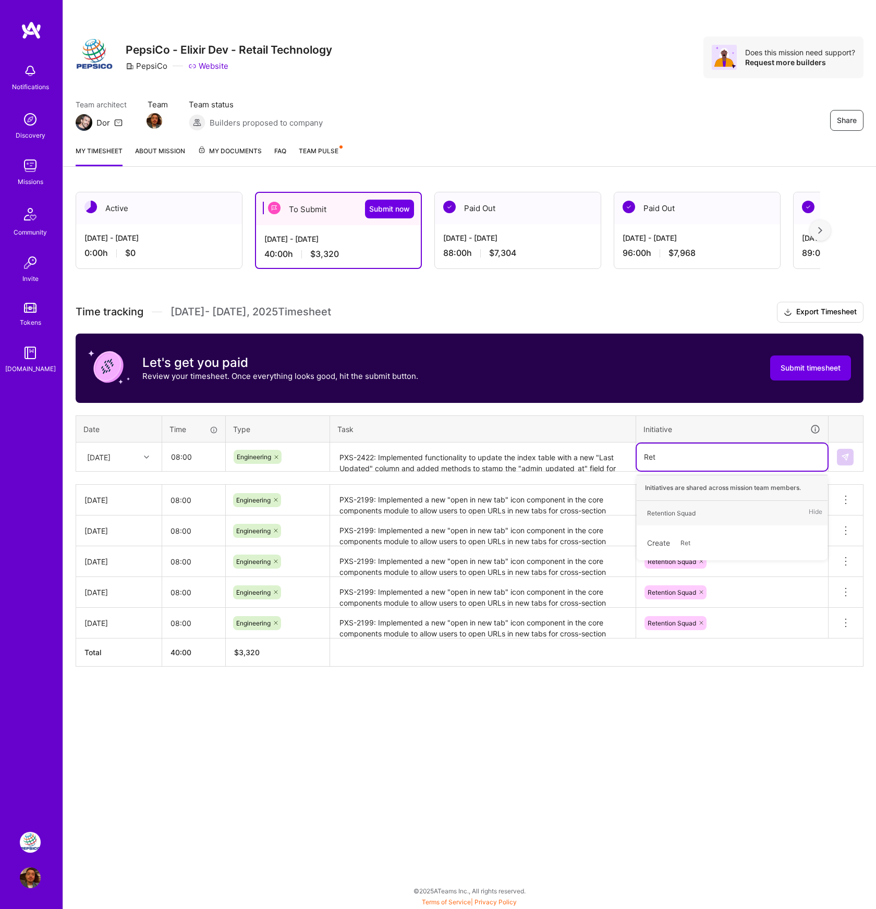
type input "Rete"
click at [679, 503] on div "Retention Squad Hide" at bounding box center [732, 513] width 191 height 25
click at [841, 455] on img at bounding box center [845, 457] width 8 height 8
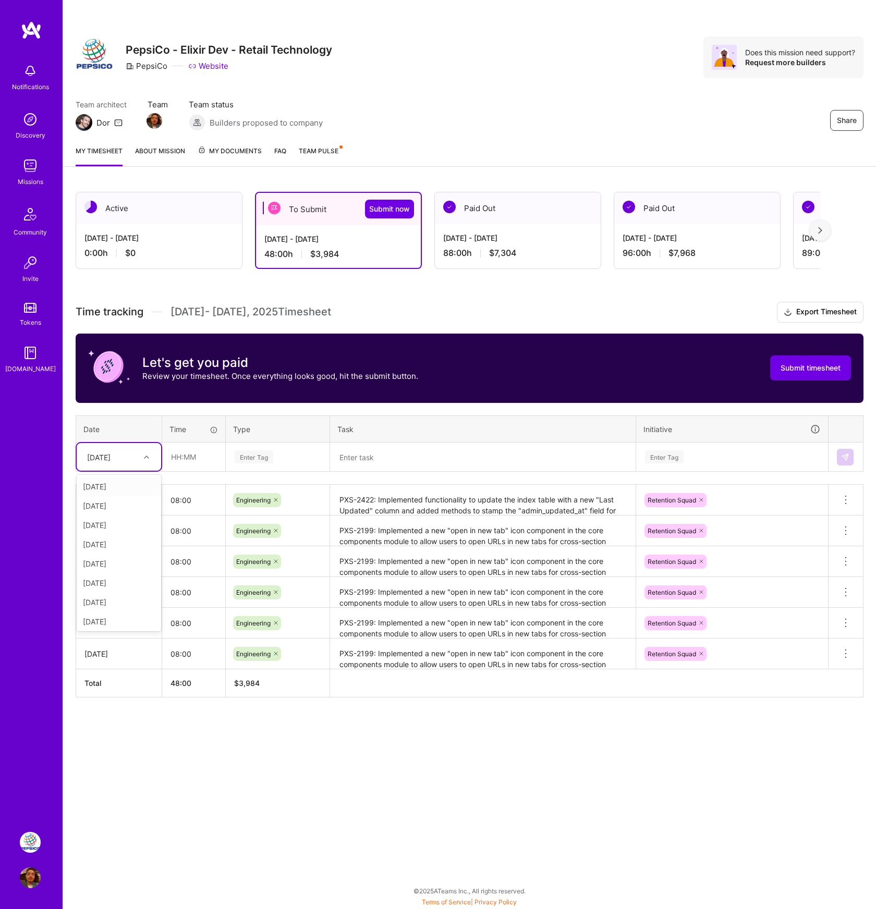
click at [142, 464] on div at bounding box center [148, 456] width 16 height 17
click at [126, 562] on div "[DATE]" at bounding box center [119, 566] width 84 height 19
click at [199, 463] on input "text" at bounding box center [194, 457] width 62 height 28
type input "08:00"
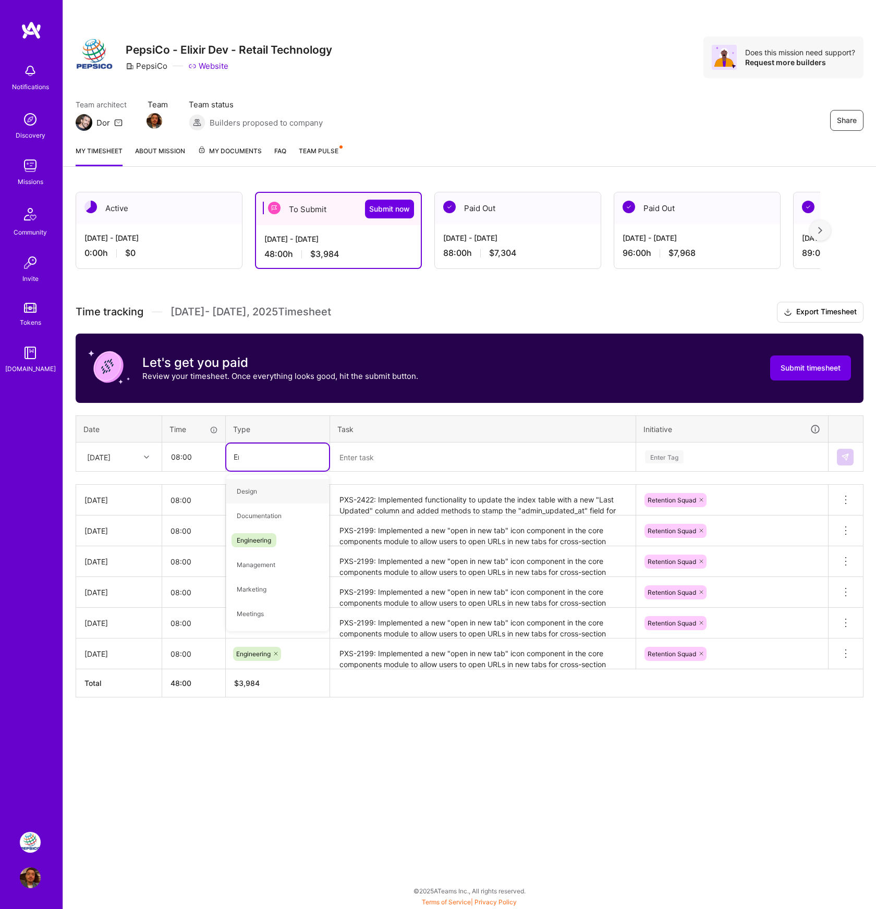
type input "Engi"
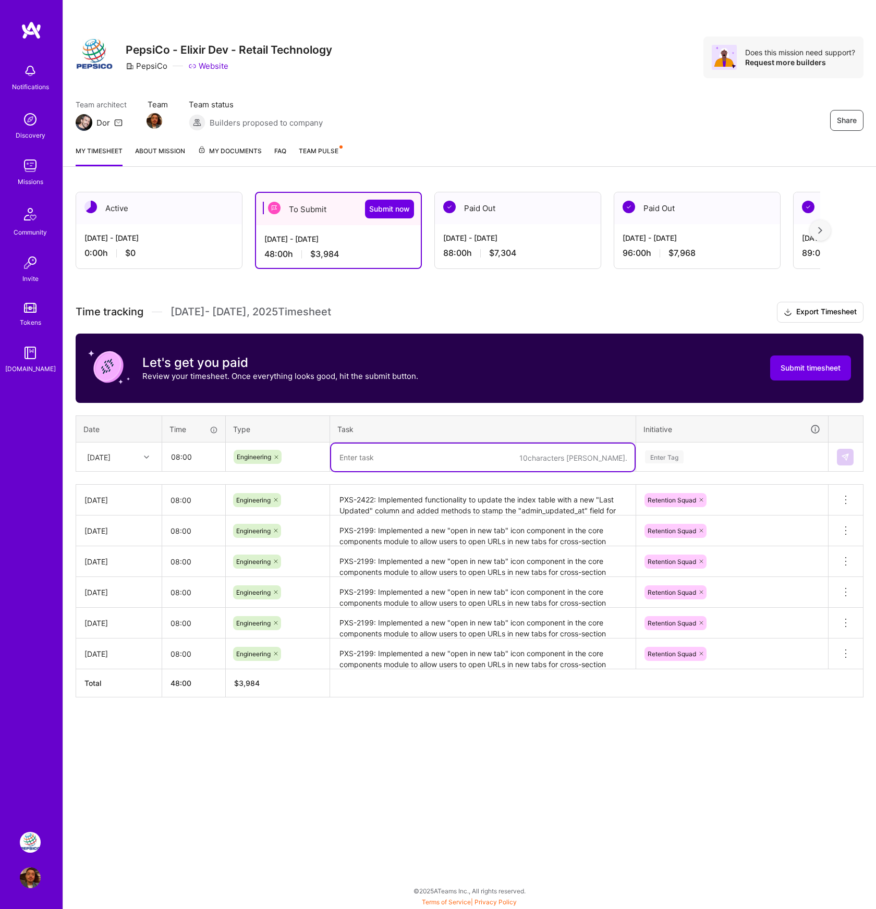
paste textarea "PXS-2422: Implemented functionality to update the index table with a new "Last …"
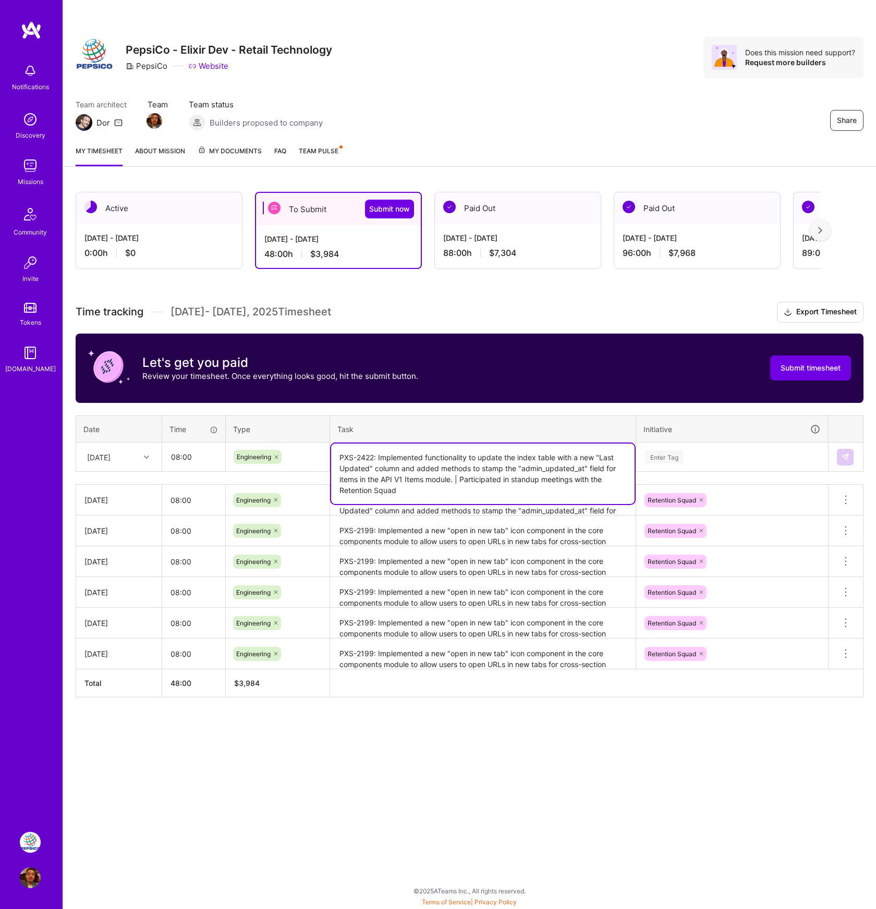
type textarea "PXS-2422: Implemented functionality to update the index table with a new "Last …"
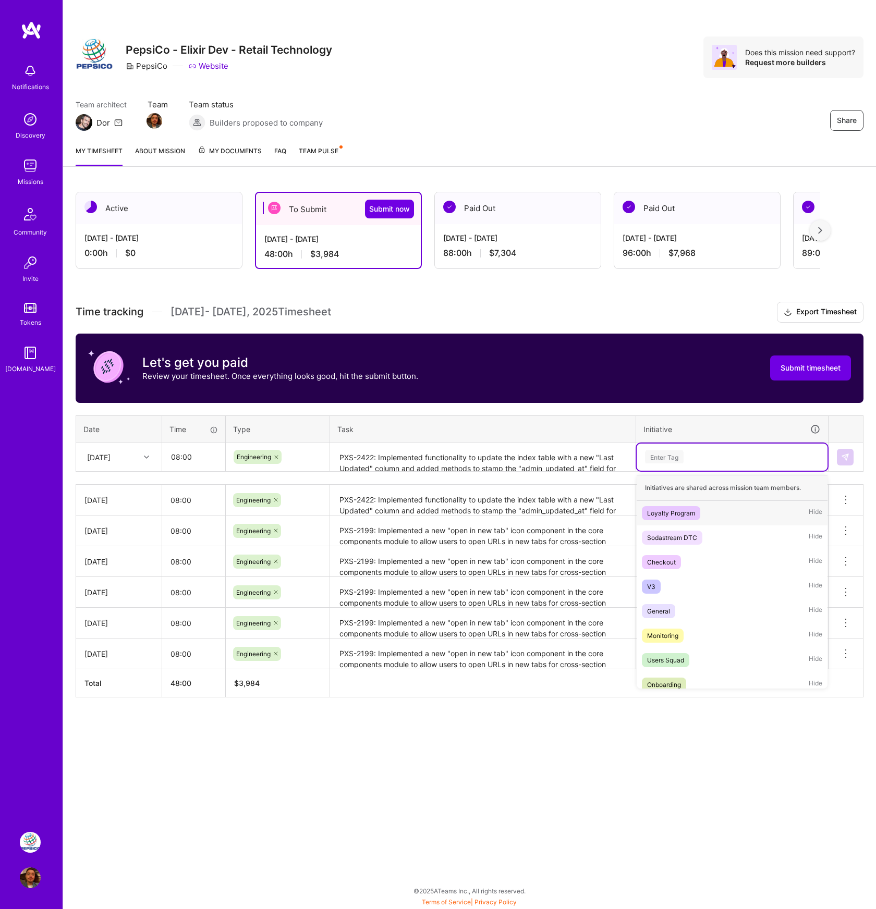
click at [664, 460] on div "Enter Tag" at bounding box center [664, 457] width 39 height 16
type input "Rete"
click at [680, 517] on div "Retention Squad" at bounding box center [671, 513] width 48 height 11
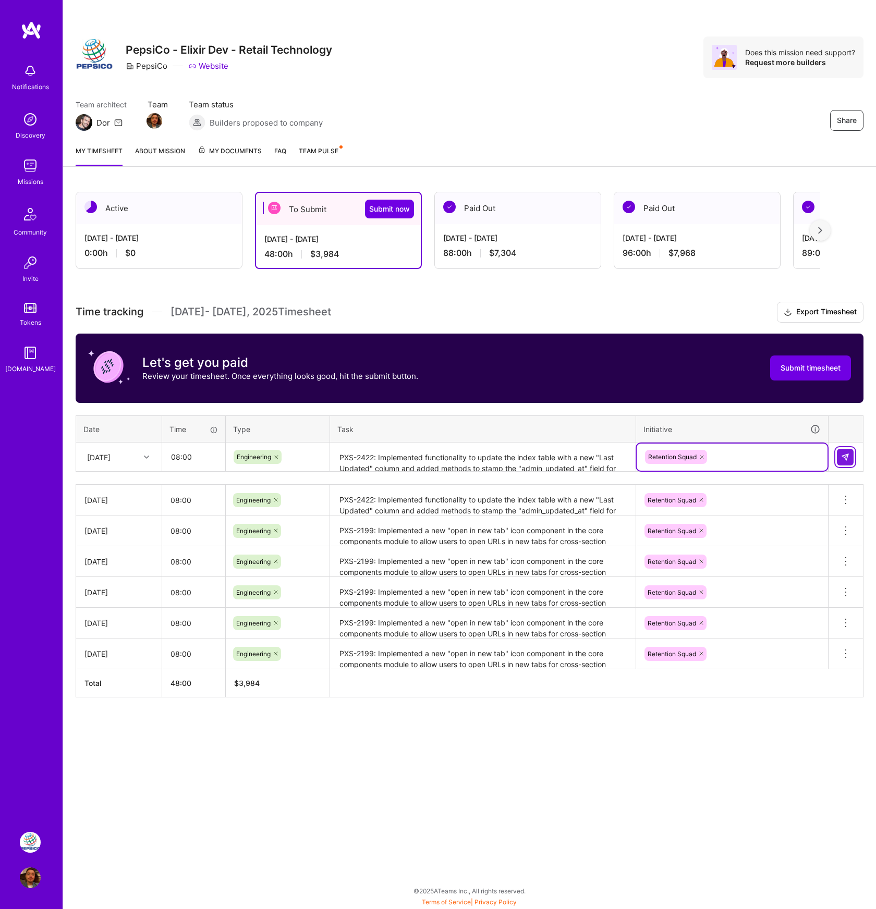
click at [847, 456] on img at bounding box center [845, 457] width 8 height 8
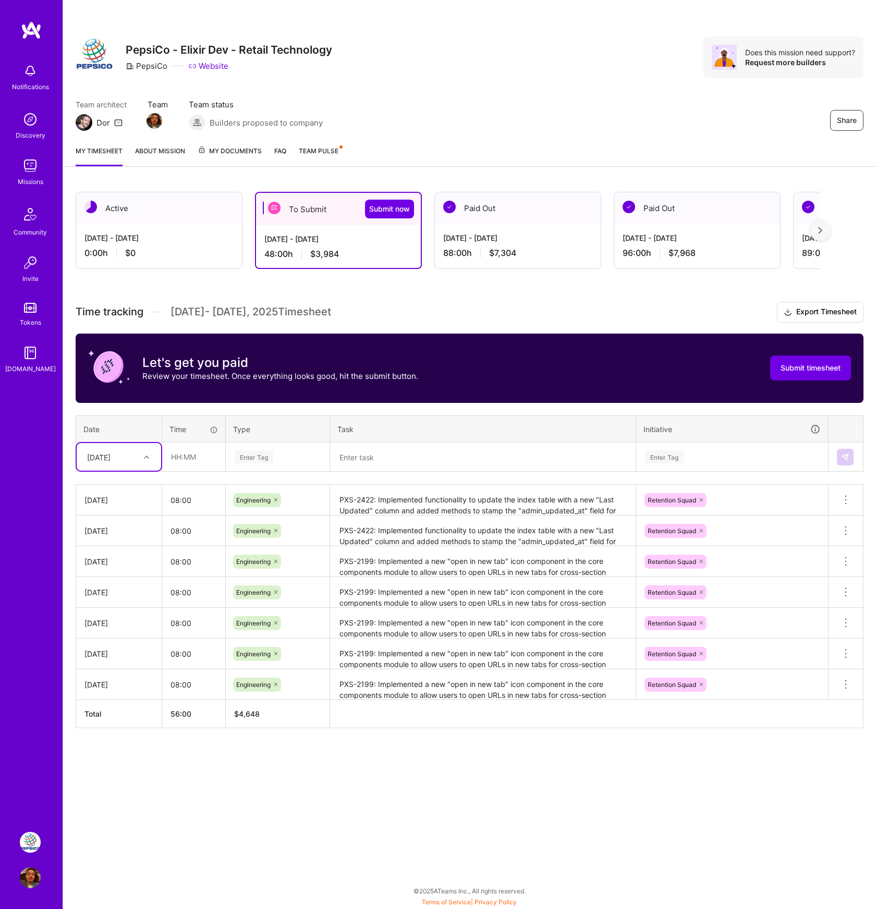
click at [151, 458] on div at bounding box center [148, 458] width 16 height 14
click at [124, 566] on div "[DATE]" at bounding box center [119, 566] width 84 height 19
click at [178, 464] on input "text" at bounding box center [194, 457] width 62 height 28
type input "08:00"
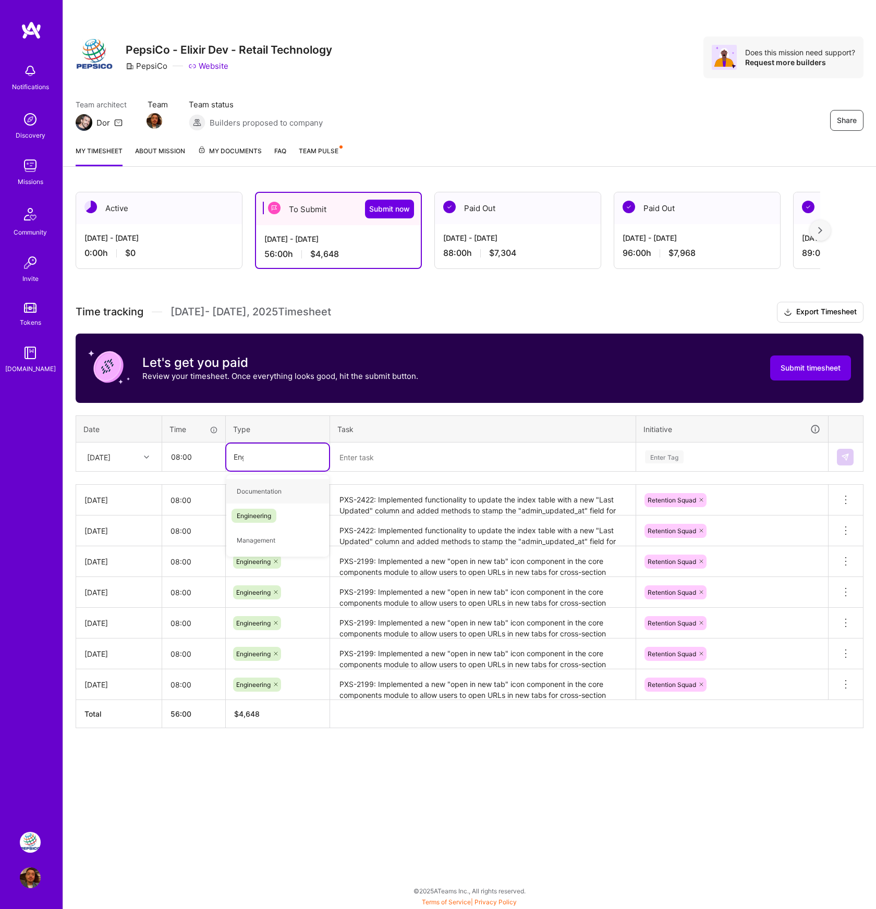
type input "Engi"
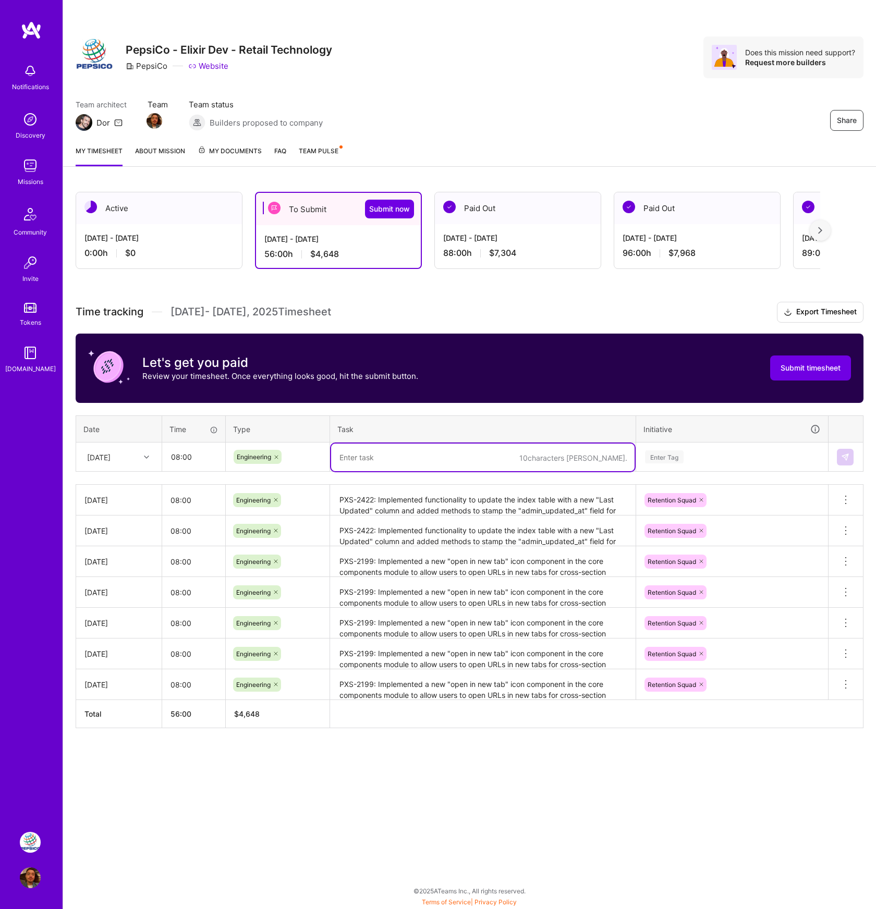
paste textarea "PXS-2422: Implemented functionality to update the index table with a new "Last …"
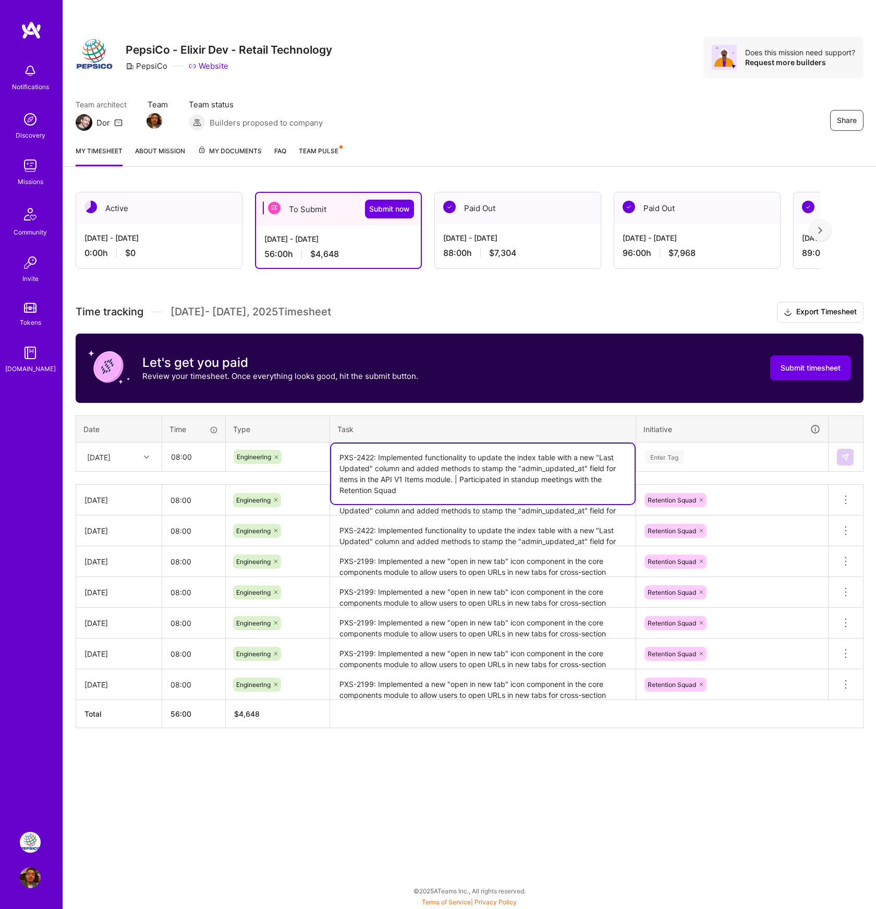
drag, startPoint x: 456, startPoint y: 479, endPoint x: 468, endPoint y: 487, distance: 14.8
click at [468, 487] on textarea "PXS-2422: Implemented functionality to update the index table with a new "Last …" at bounding box center [482, 474] width 303 height 60
click at [509, 480] on textarea "PXS-2422: Implemented functionality to update the index table with a new "Last …" at bounding box center [482, 469] width 303 height 50
paste textarea "Add nickname and special instruction fields to invoiced addresses for B2B tenan…"
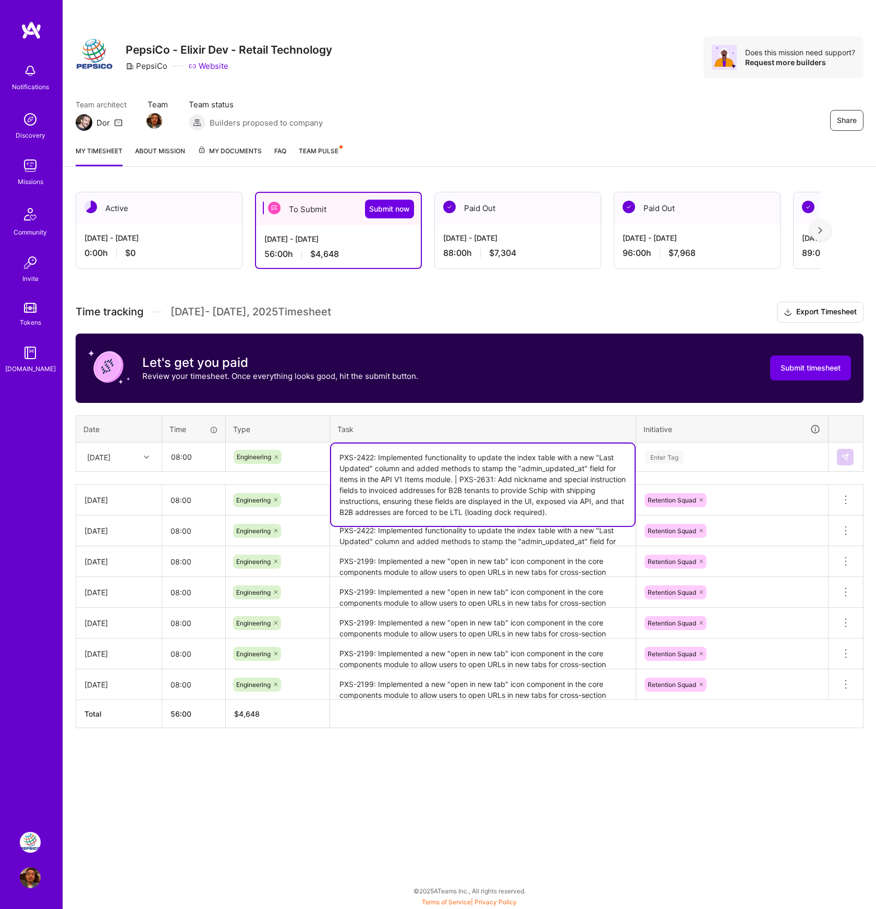
type textarea "PXS-2422: Implemented functionality to update the index table with a new "Last …"
click at [683, 458] on div "Enter Tag" at bounding box center [664, 457] width 39 height 16
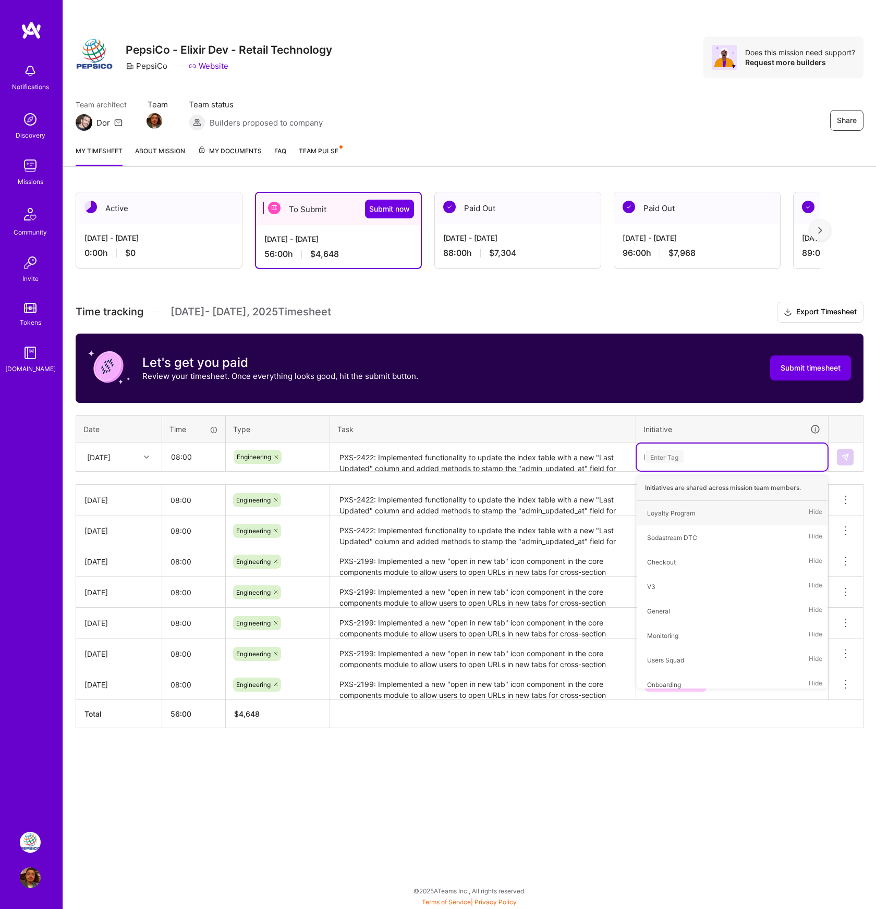
type input "Re"
click at [678, 536] on div "Retention Squad" at bounding box center [671, 537] width 48 height 11
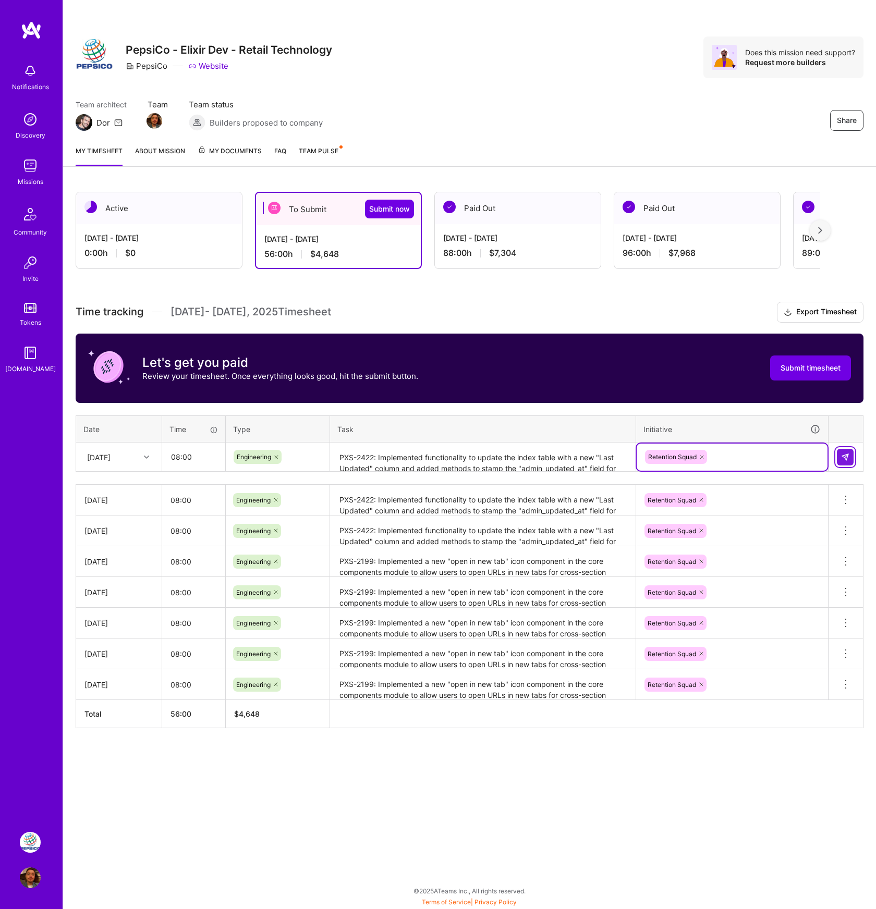
click at [841, 454] on img at bounding box center [845, 457] width 8 height 8
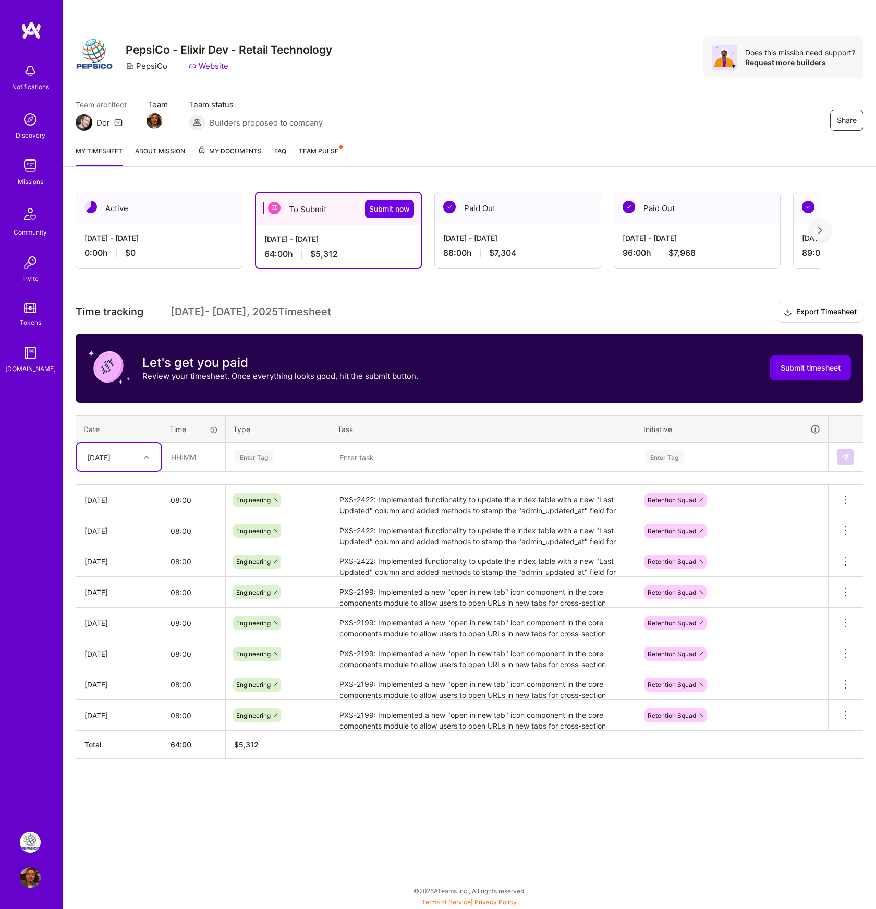
click at [153, 460] on div at bounding box center [148, 458] width 16 height 14
click at [125, 569] on div "[DATE]" at bounding box center [119, 561] width 84 height 19
click at [189, 462] on input "text" at bounding box center [194, 457] width 62 height 28
type input "08:00"
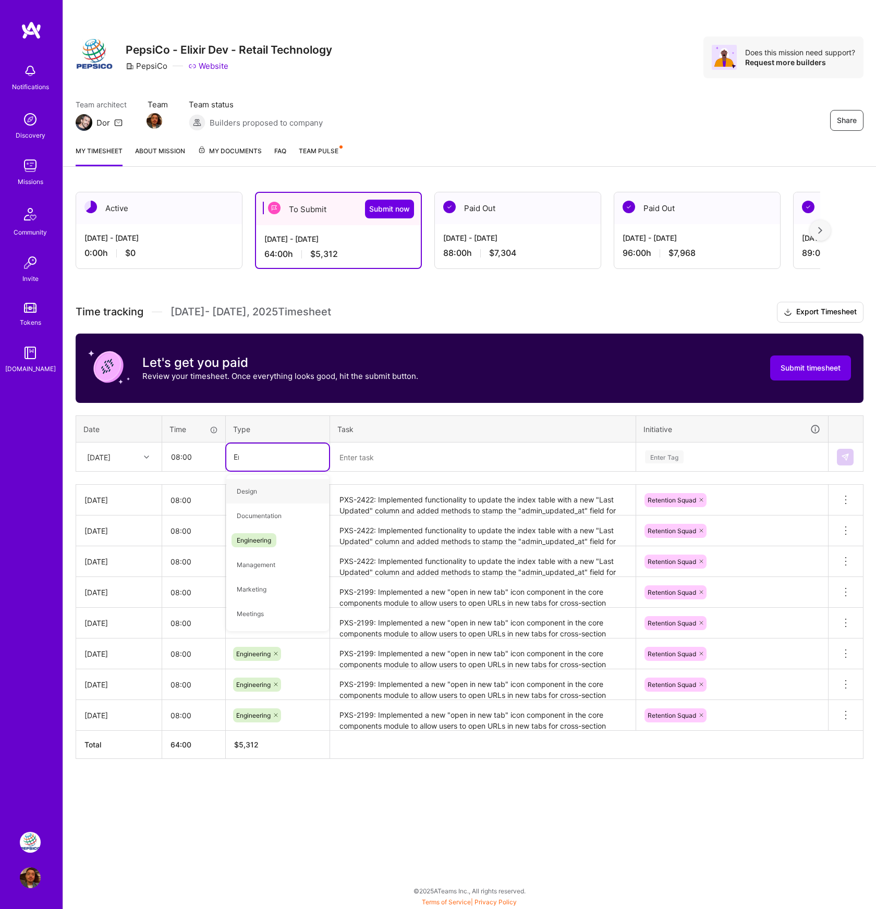
type input "Engi"
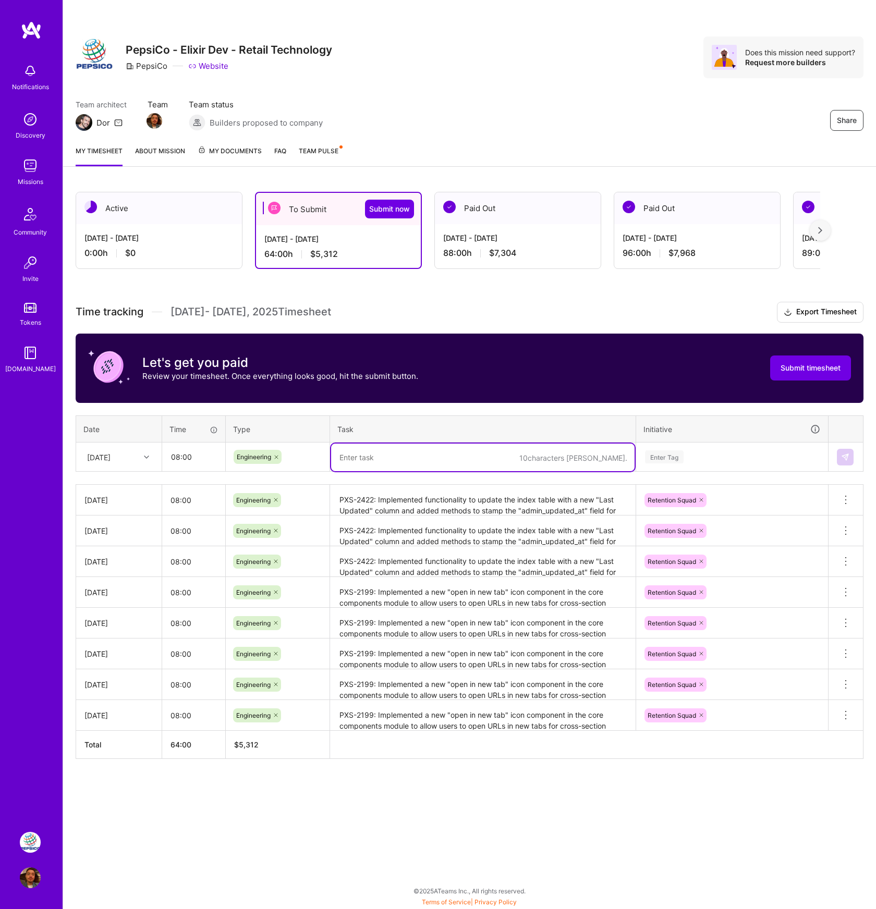
paste textarea "PXS-2422: Implemented functionality to update the index table with a new "Last …"
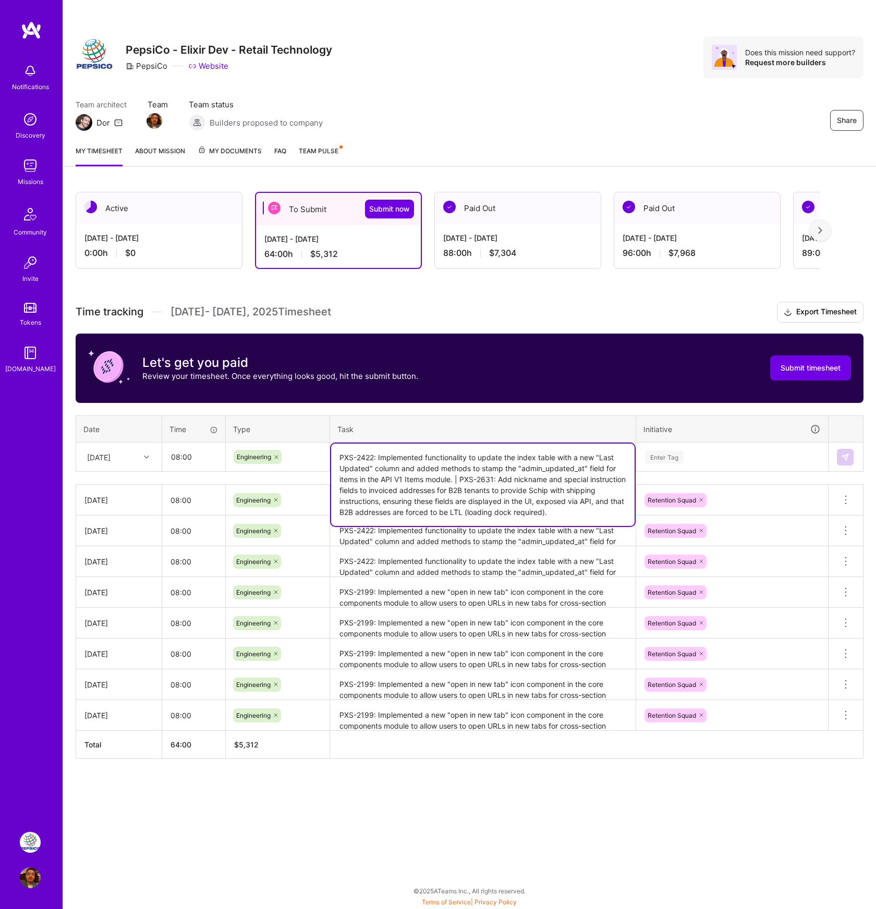
type textarea "PXS-2422: Implemented functionality to update the index table with a new "Last …"
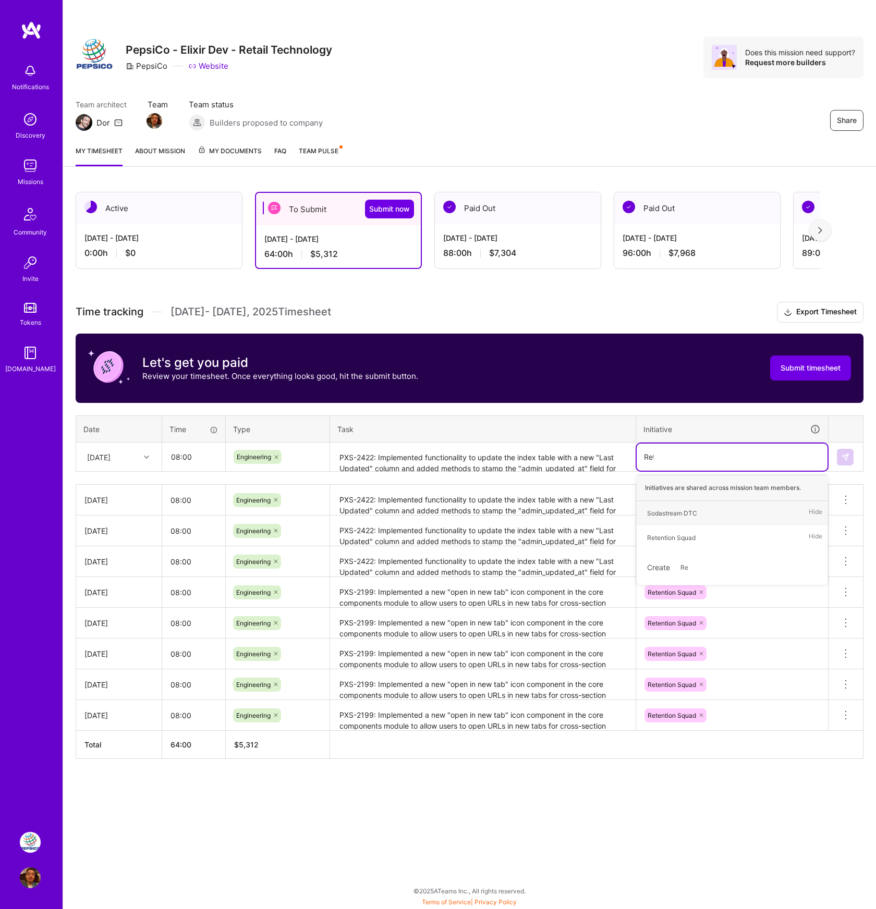
type input "Reten"
click at [844, 457] on img at bounding box center [845, 457] width 8 height 8
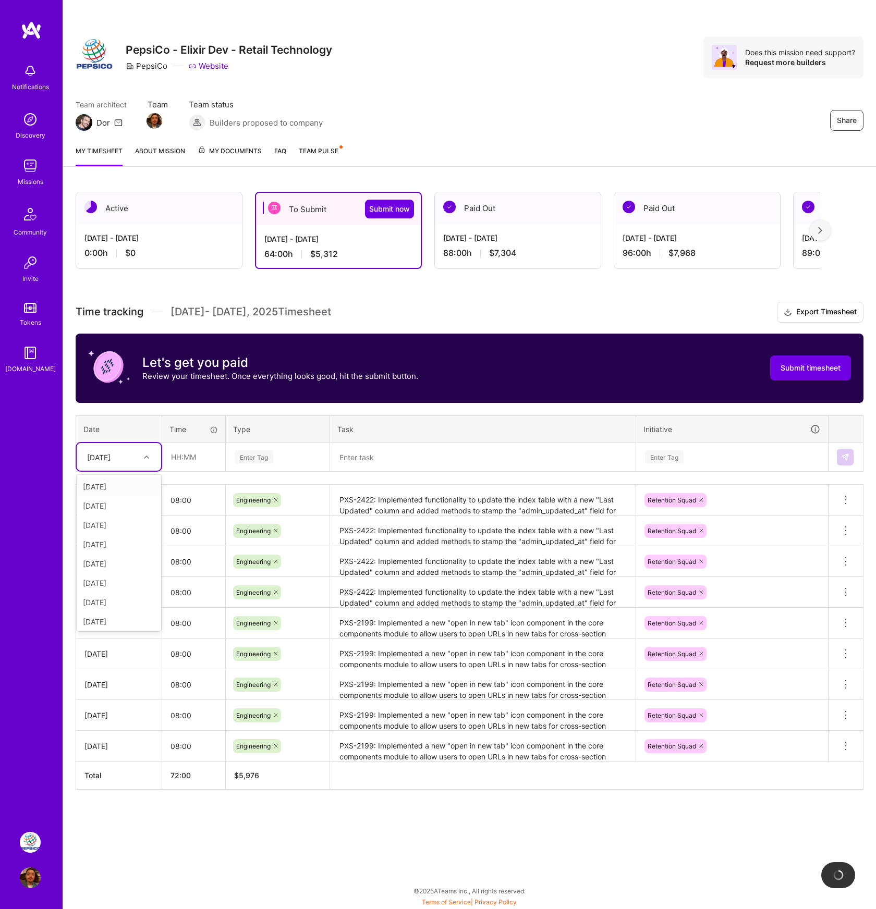
click at [135, 460] on div "[DATE]" at bounding box center [111, 456] width 58 height 17
click at [124, 585] on div "[DATE]" at bounding box center [119, 581] width 84 height 19
click at [177, 459] on input "text" at bounding box center [194, 457] width 62 height 28
type input "08:00"
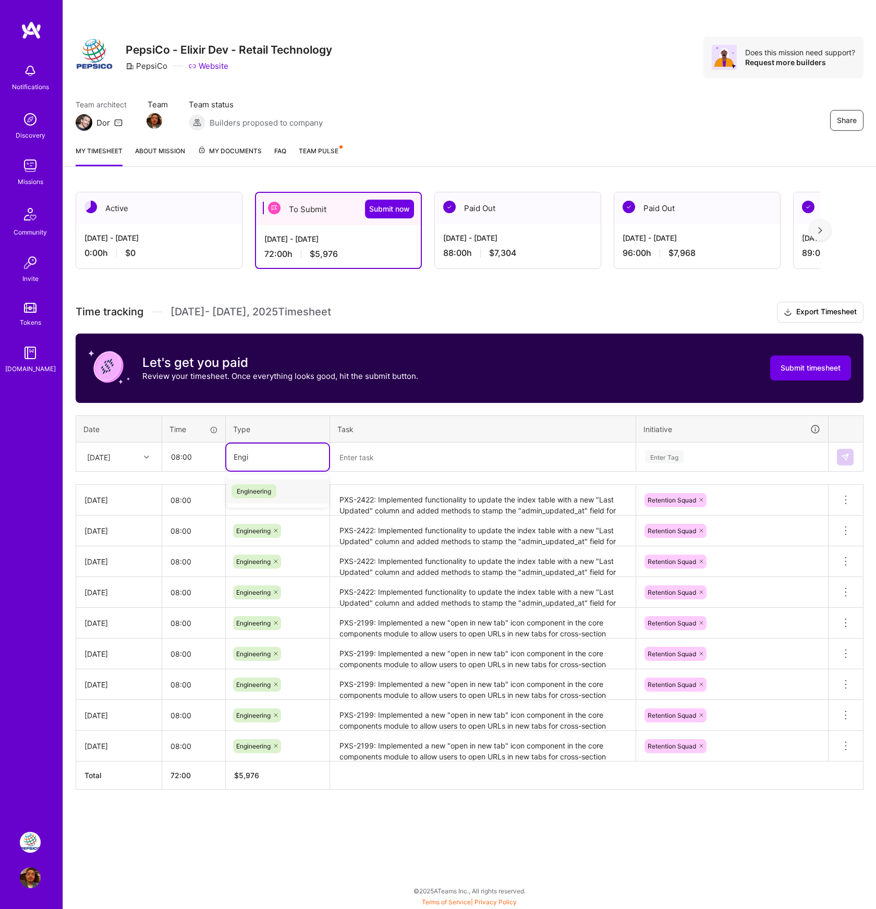
type input "Engin"
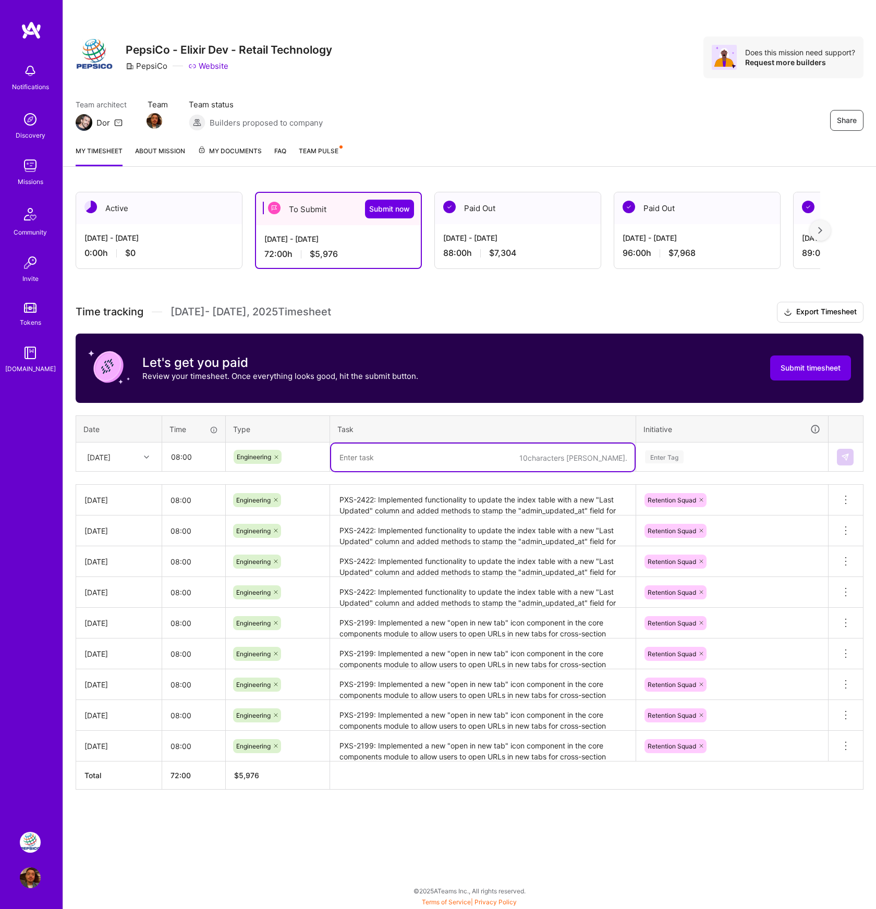
paste textarea "PXS-2422: Implemented functionality to update the index table with a new "Last …"
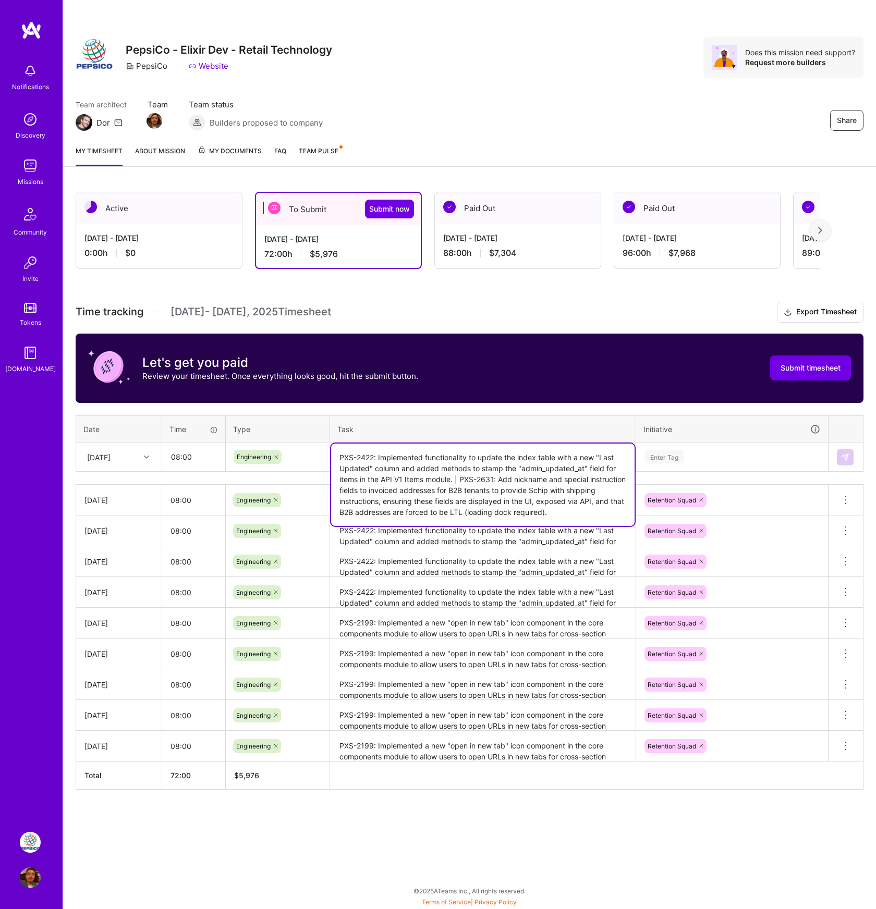
type textarea "PXS-2422: Implemented functionality to update the index table with a new "Last …"
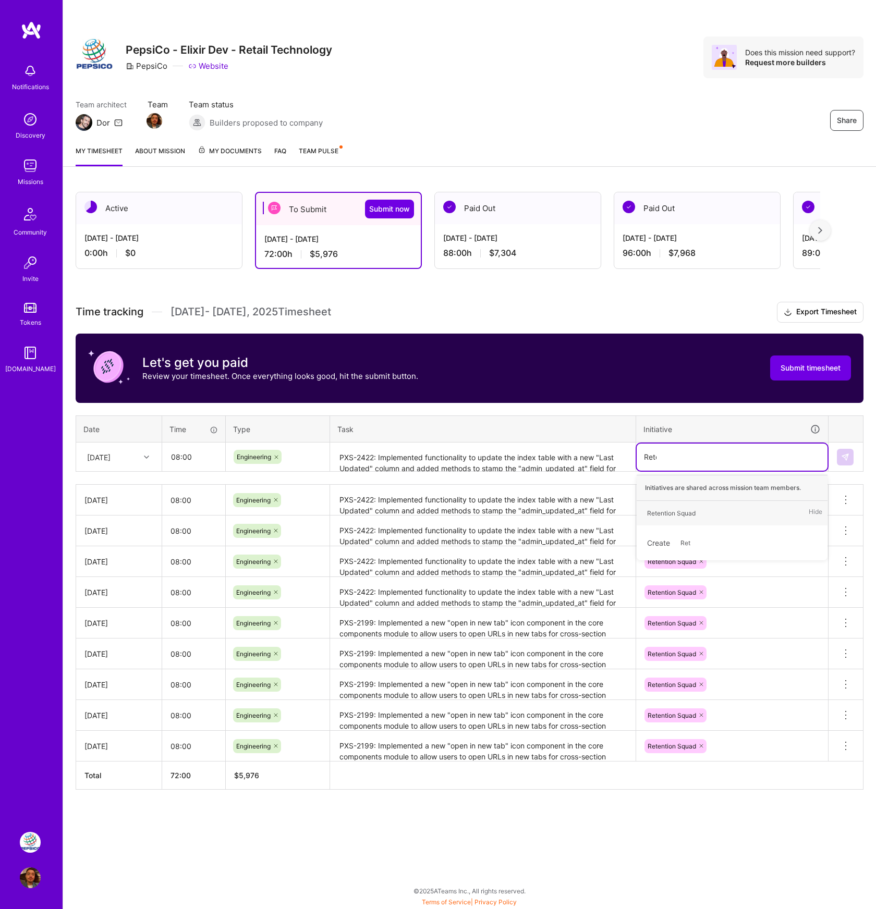
type input "Reten"
click at [681, 516] on div "Retention Squad" at bounding box center [671, 513] width 48 height 11
click at [842, 453] on img at bounding box center [845, 457] width 8 height 8
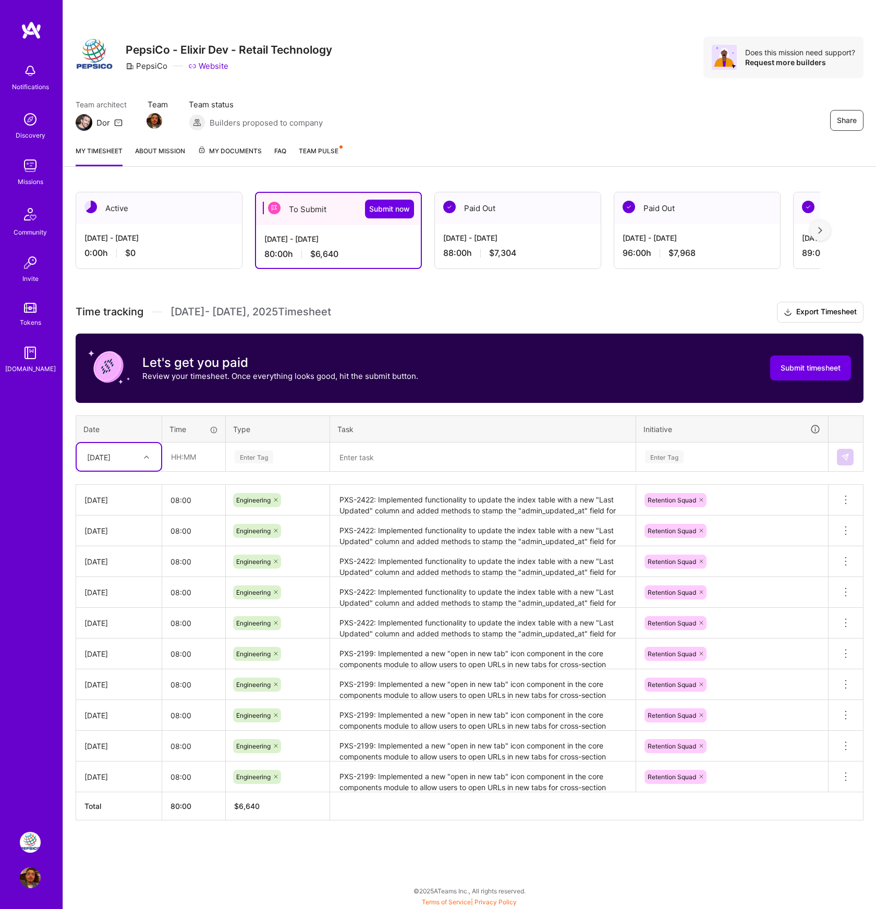
click at [142, 458] on div at bounding box center [148, 458] width 16 height 14
click at [310, 412] on div "Time tracking [DATE] - [DATE] Timesheet Export Timesheet Let's get you paid Rev…" at bounding box center [470, 561] width 788 height 519
click at [111, 453] on div "[DATE]" at bounding box center [98, 457] width 23 height 11
click at [370, 752] on div "Active [DATE] - [DATE] 0:00 h $0 To Submit Submit now [DATE] - [DATE] 80:00 h $…" at bounding box center [469, 525] width 813 height 692
click at [809, 371] on span "Submit timesheet" at bounding box center [811, 368] width 60 height 10
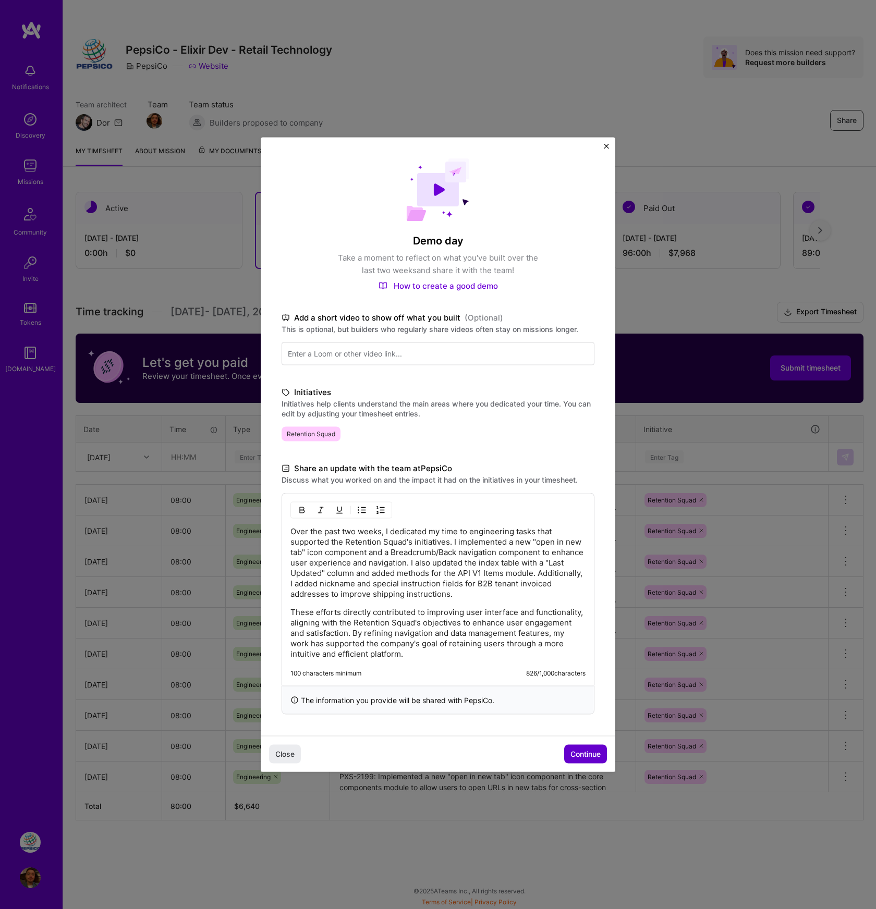
click at [581, 749] on span "Continue" at bounding box center [585, 754] width 30 height 10
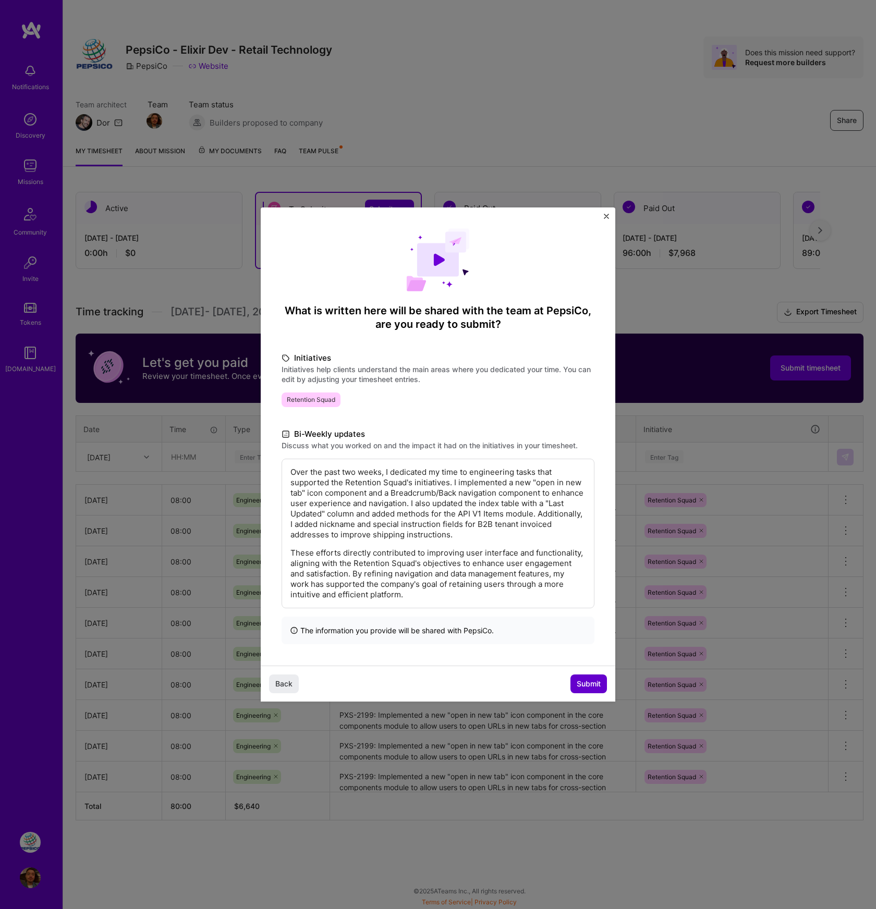
click at [588, 680] on span "Submit" at bounding box center [589, 684] width 24 height 10
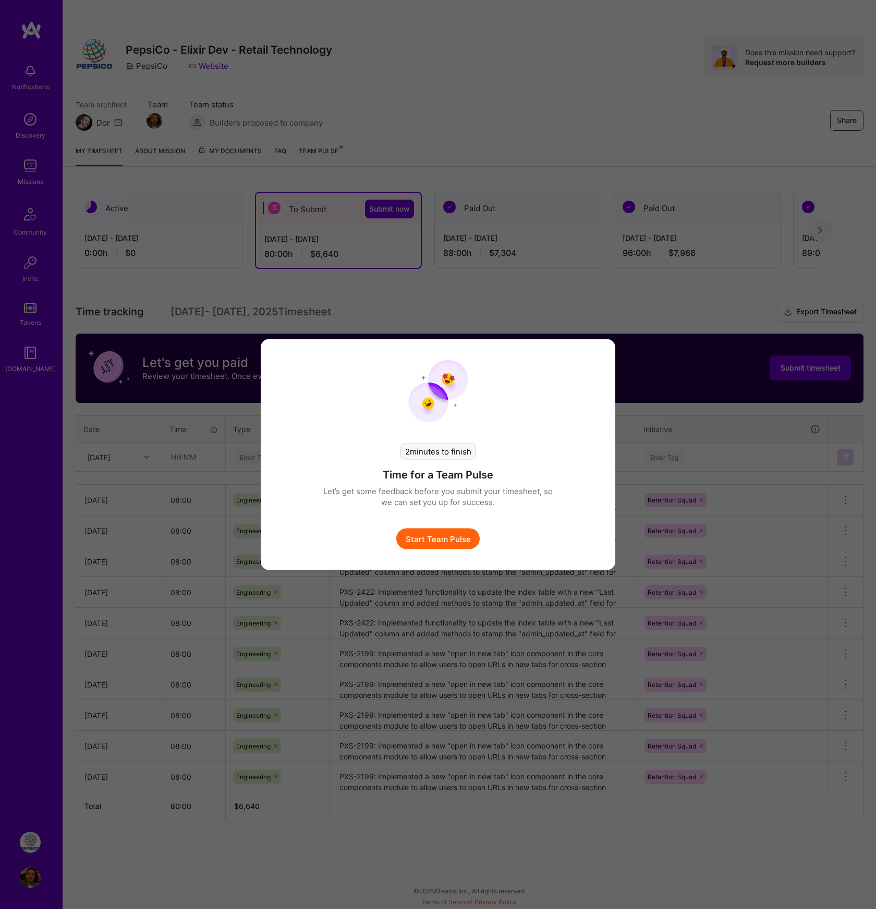
click at [456, 547] on button "Start Team Pulse" at bounding box center [437, 539] width 83 height 21
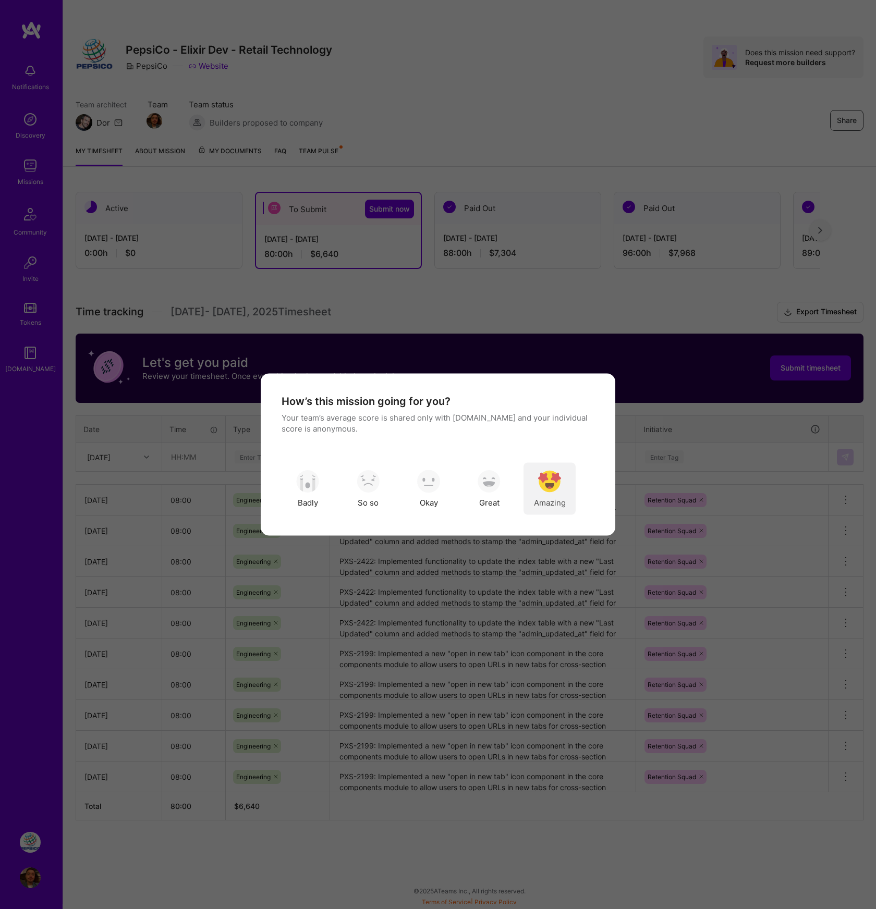
click at [542, 487] on img "modal" at bounding box center [549, 481] width 23 height 23
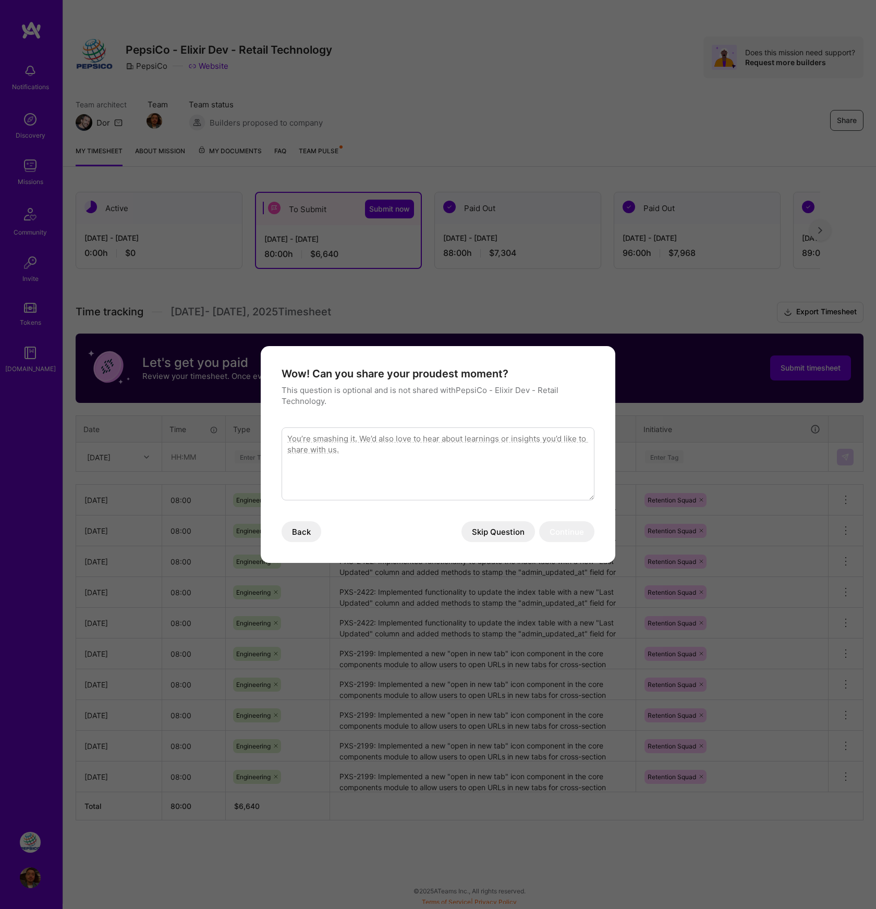
click at [515, 534] on button "Skip Question" at bounding box center [498, 531] width 74 height 21
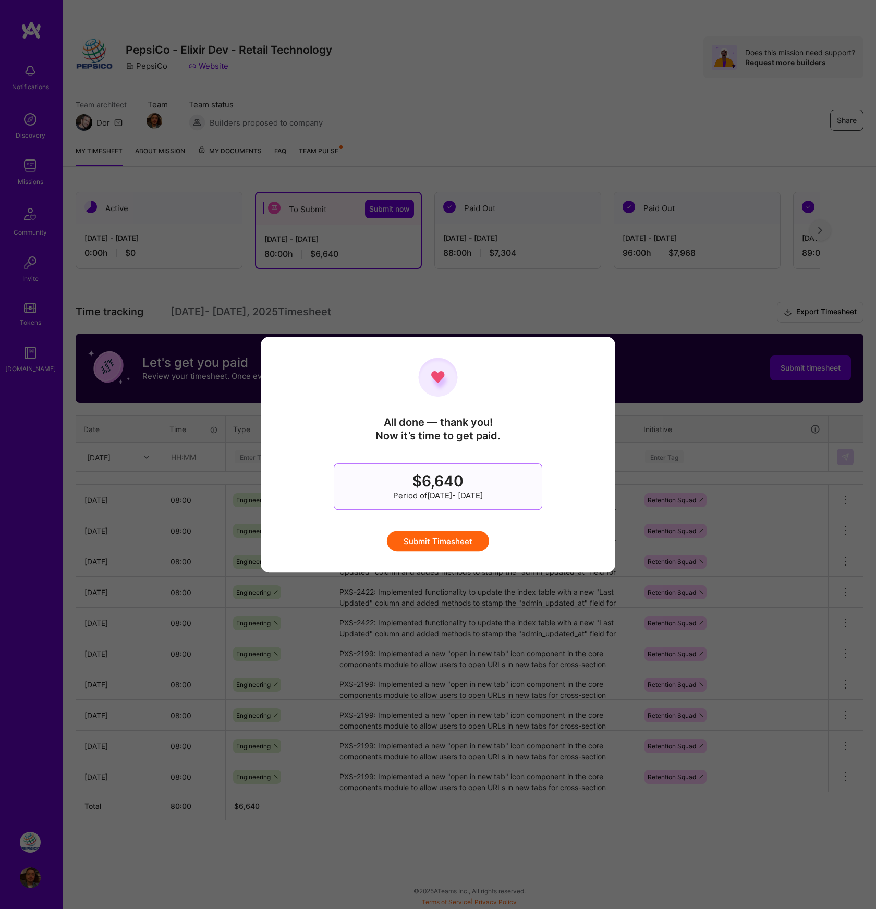
click at [453, 546] on button "Submit Timesheet" at bounding box center [438, 541] width 102 height 21
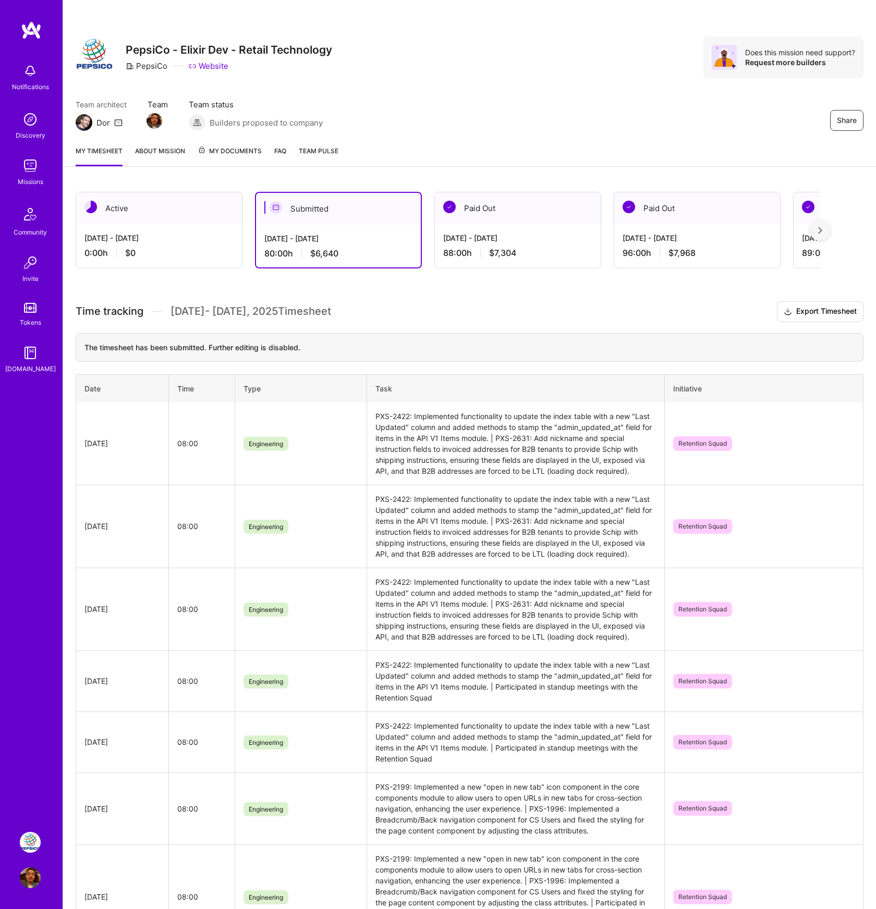
click at [494, 311] on h3 "Time tracking [DATE] - [DATE] Timesheet Export Timesheet" at bounding box center [470, 311] width 788 height 21
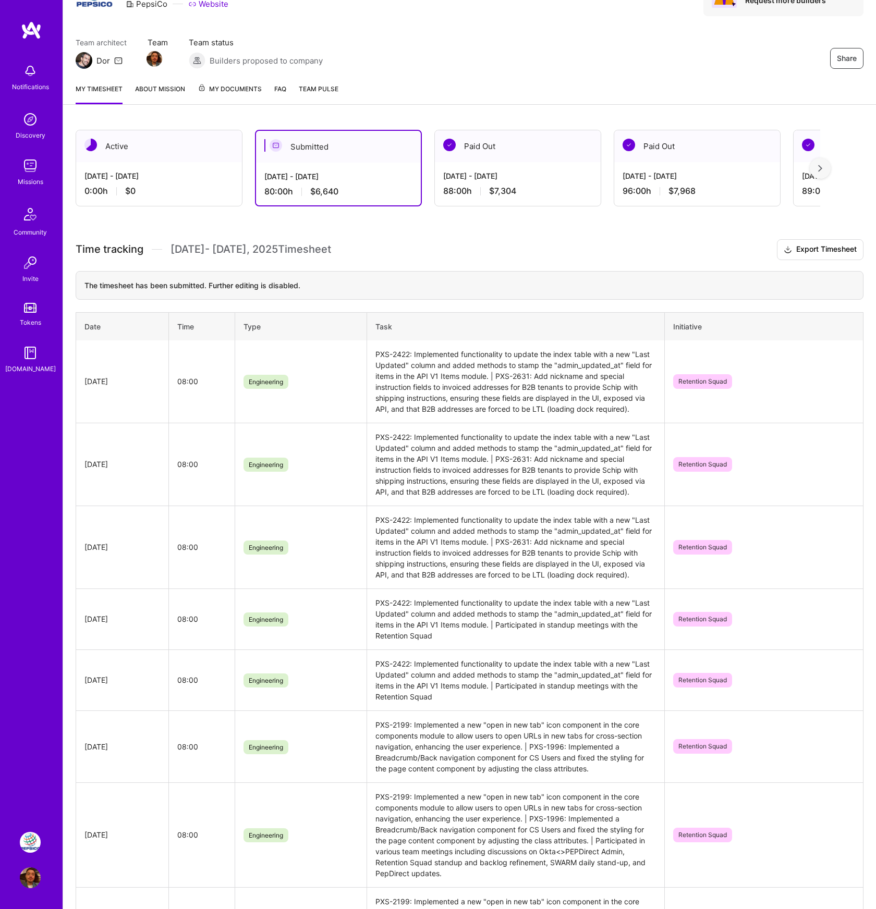
scroll to position [63, 0]
click at [513, 26] on div "Share PepsiCo - Elixir Dev - Retail Technology PepsiCo Website Does this missio…" at bounding box center [469, 5] width 813 height 137
